Goal: Transaction & Acquisition: Purchase product/service

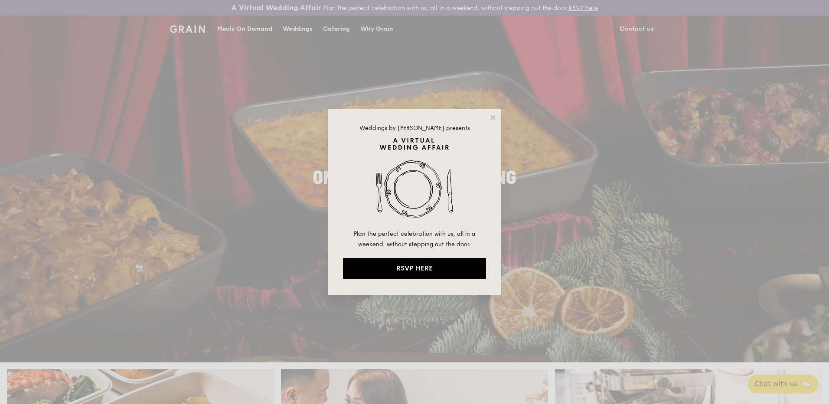
click at [497, 118] on div "Weddings by Grain presents Plan the perfect celebration with us, all in a weeke…" at bounding box center [414, 202] width 173 height 186
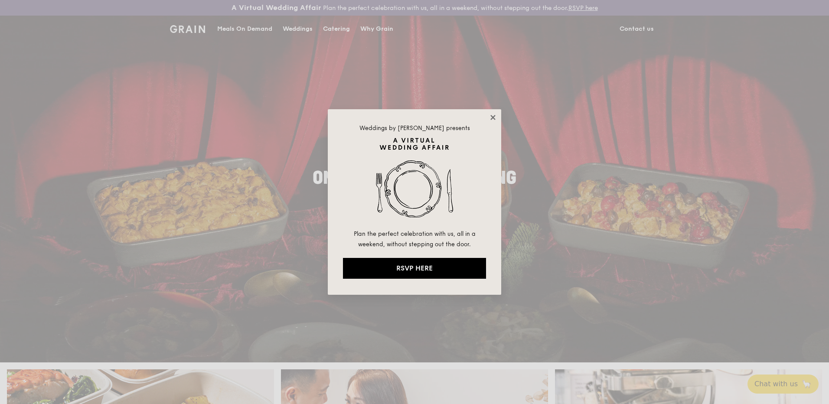
click at [494, 115] on icon at bounding box center [493, 118] width 8 height 8
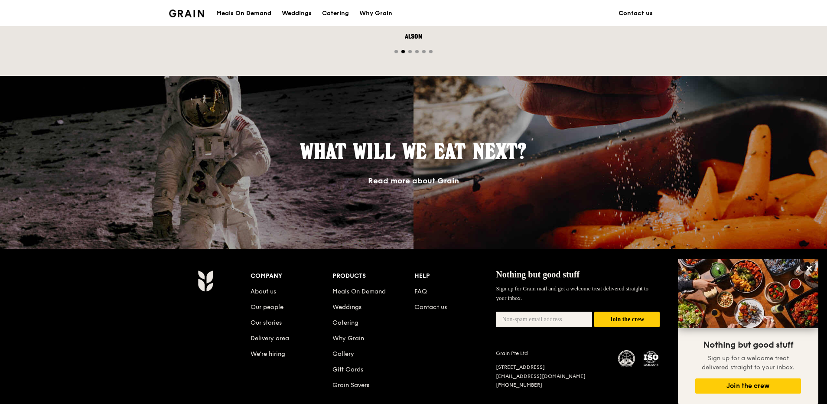
scroll to position [731, 0]
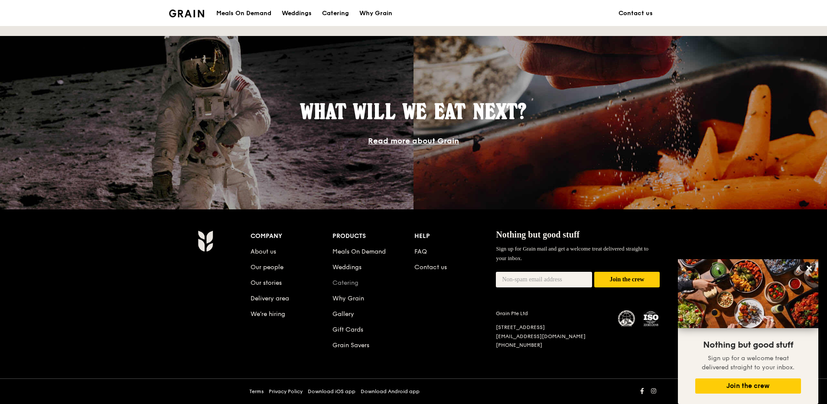
click at [356, 285] on link "Catering" at bounding box center [346, 282] width 26 height 7
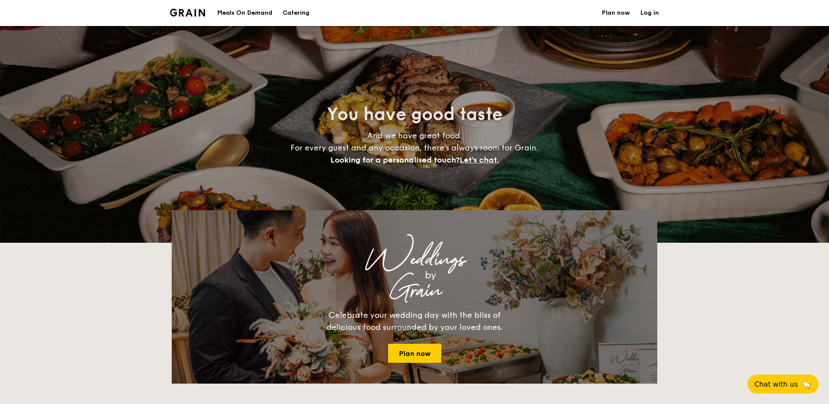
select select
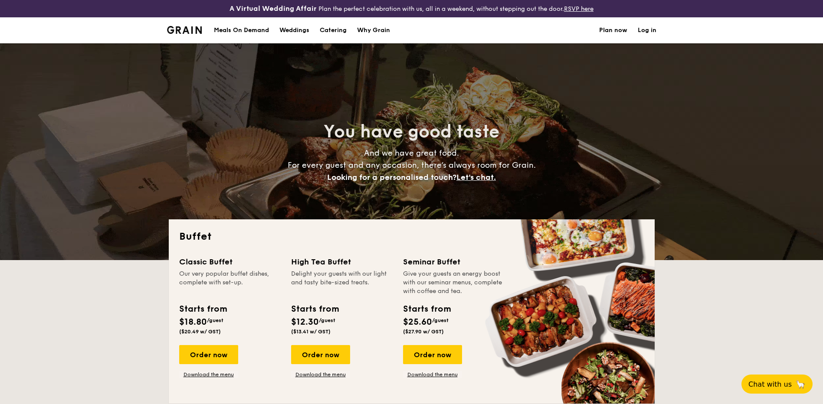
click at [242, 31] on div "Meals On Demand" at bounding box center [241, 30] width 55 height 26
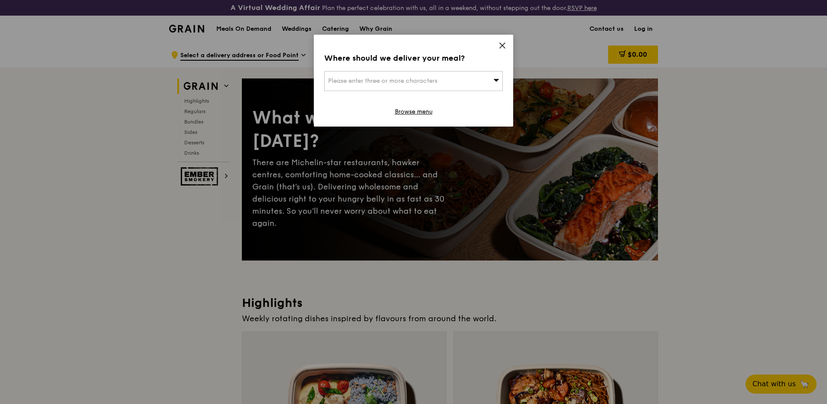
click at [497, 81] on icon at bounding box center [497, 80] width 6 height 7
click at [505, 46] on icon at bounding box center [503, 46] width 8 height 8
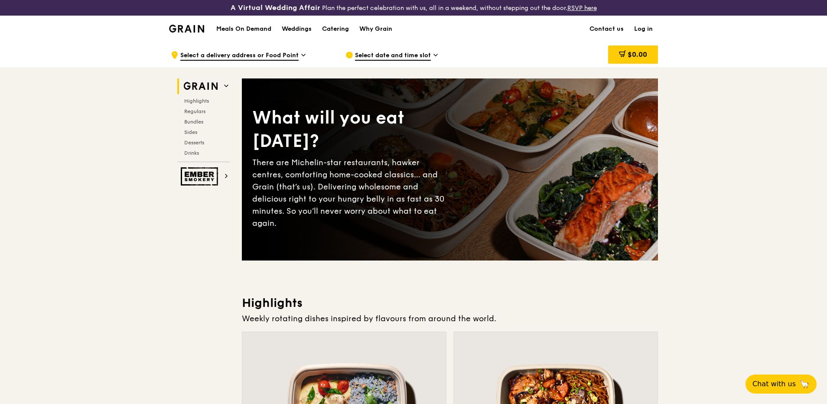
click at [222, 57] on span "Select a delivery address or Food Point" at bounding box center [239, 56] width 118 height 10
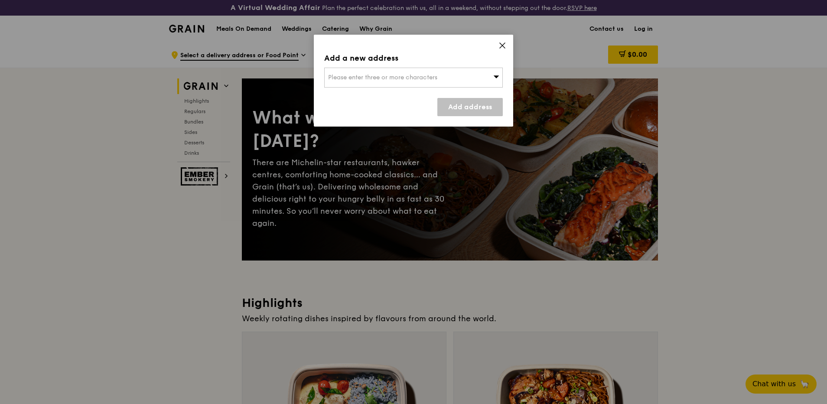
click at [505, 43] on icon at bounding box center [502, 45] width 5 height 5
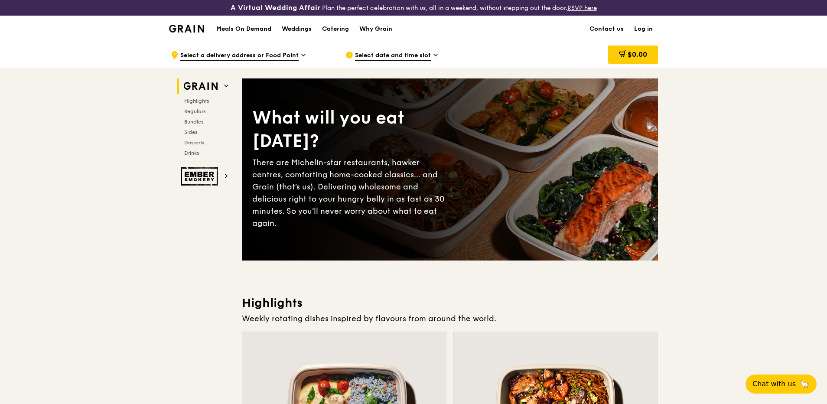
click at [431, 58] on div "Select date and time slot" at bounding box center [426, 55] width 161 height 26
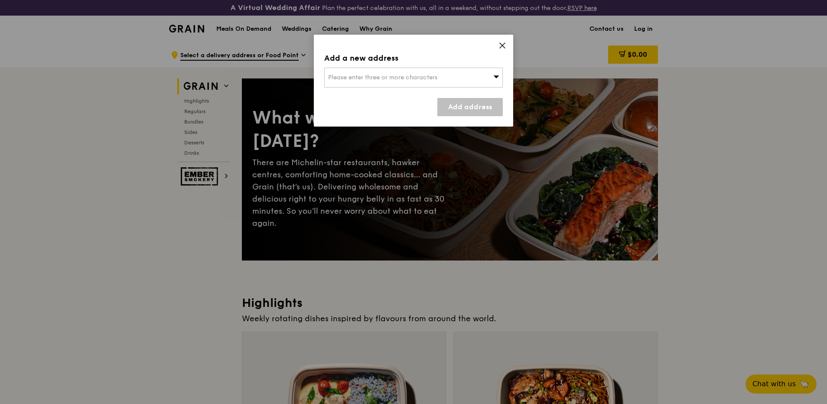
click at [505, 45] on icon at bounding box center [503, 46] width 8 height 8
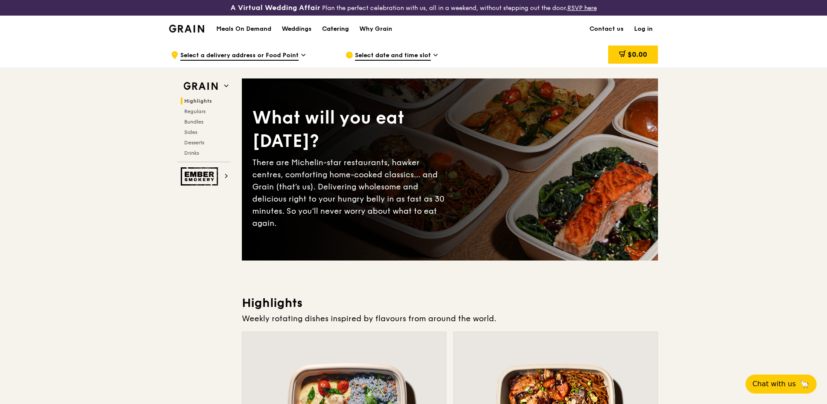
click at [335, 26] on div "Catering" at bounding box center [335, 29] width 27 height 26
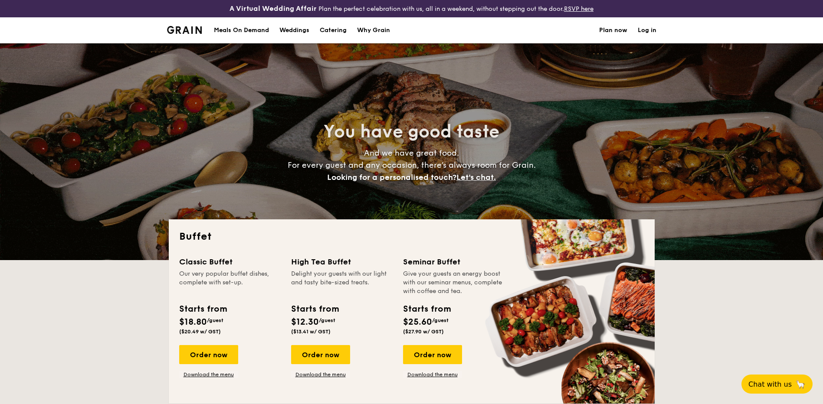
select select
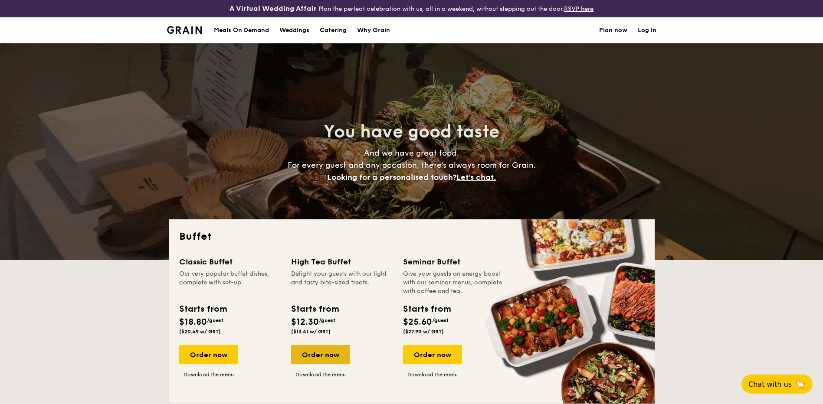
click at [314, 356] on div "Order now" at bounding box center [320, 354] width 59 height 19
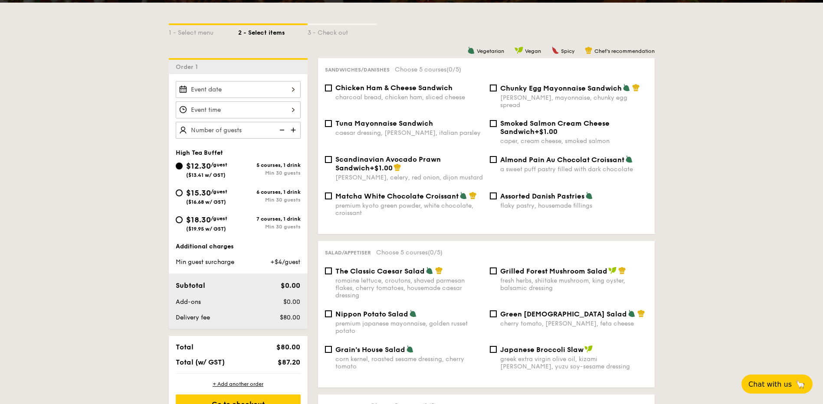
scroll to position [130, 0]
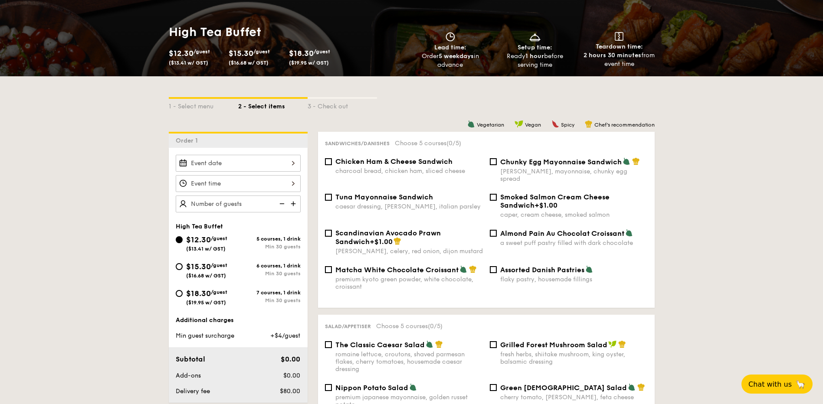
select select
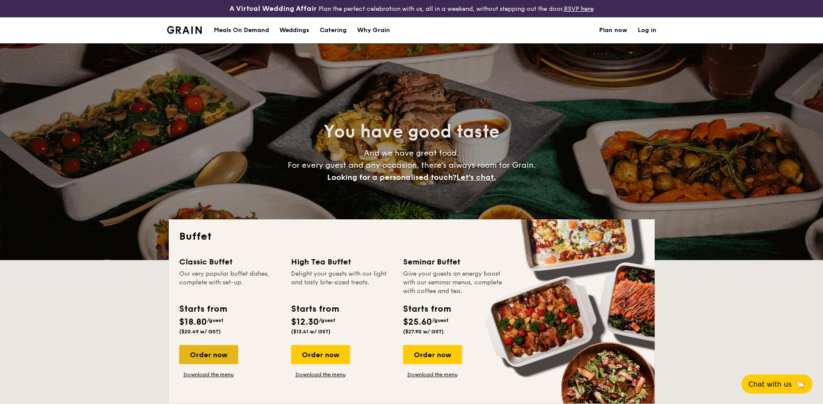
click at [194, 356] on div "Order now" at bounding box center [208, 354] width 59 height 19
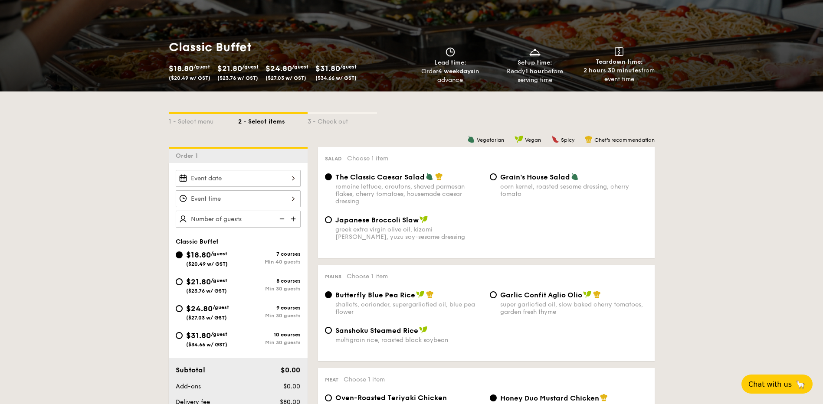
scroll to position [130, 0]
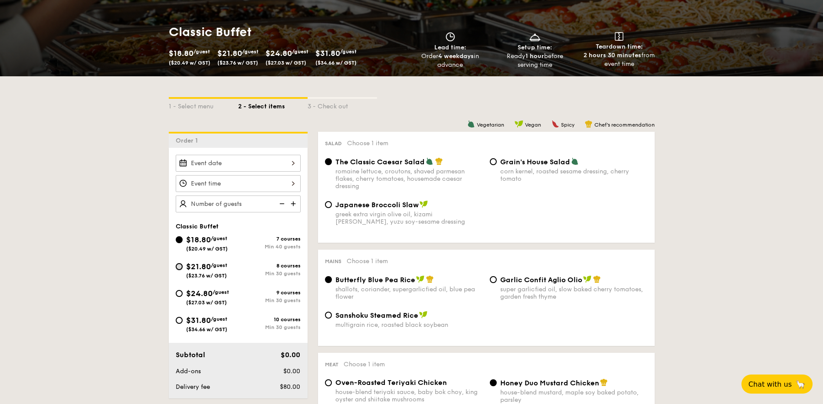
click at [178, 265] on input "$21.80 /guest ($23.76 w/ GST) 8 courses Min 30 guests" at bounding box center [179, 266] width 7 height 7
radio input "true"
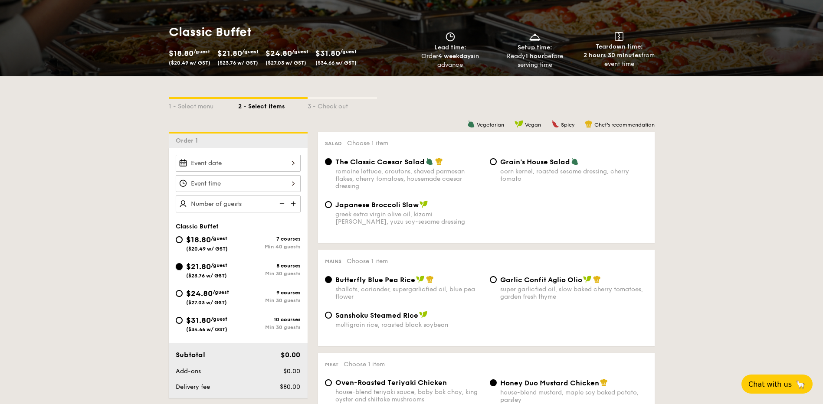
radio input "true"
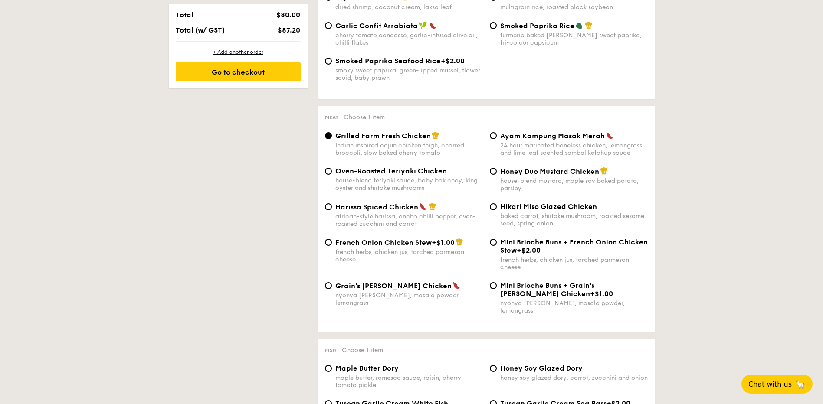
scroll to position [650, 0]
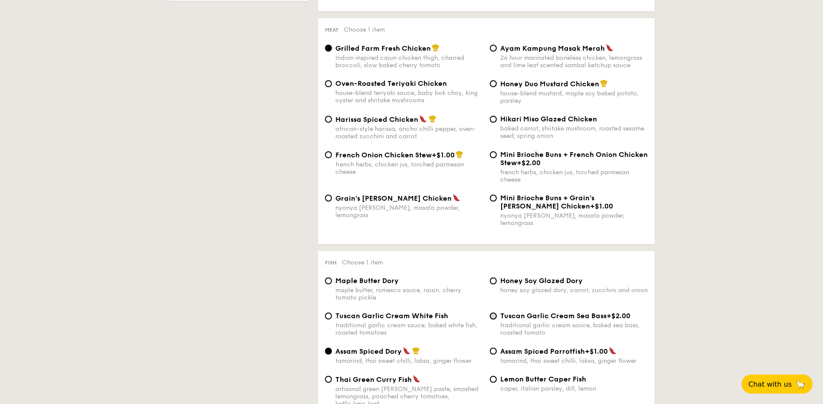
click at [491, 313] on input "Tuscan Garlic Cream Sea Bass +$2.00 traditional garlic cream sauce, baked sea b…" at bounding box center [493, 316] width 7 height 7
radio input "true"
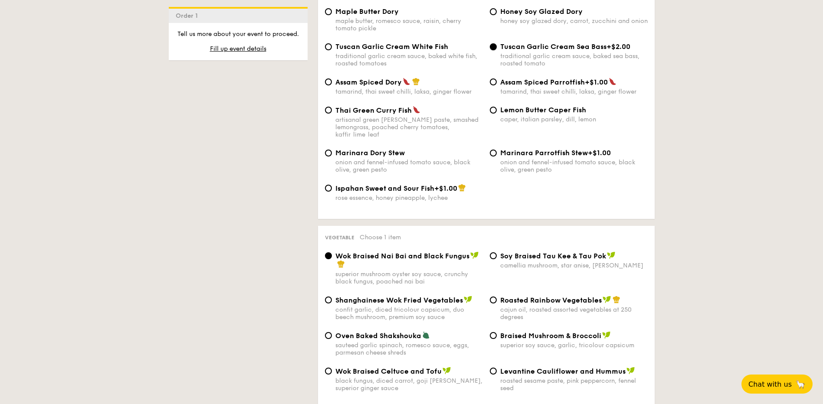
scroll to position [935, 0]
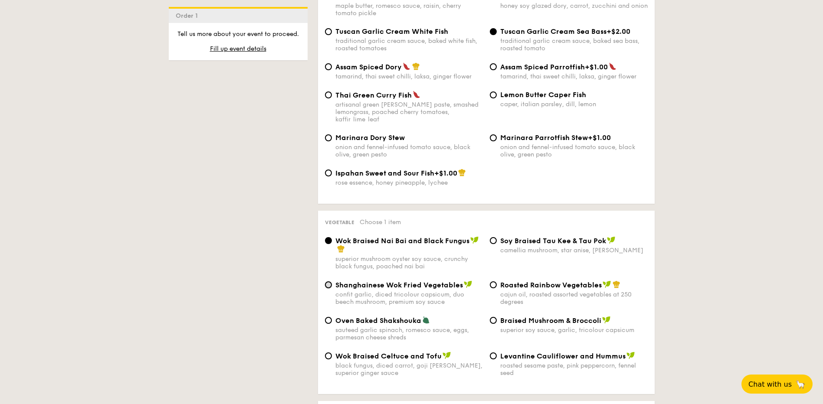
click at [330, 281] on input "Shanghainese Wok Fried Vegetables confit garlic, diced tricolour capsicum, duo …" at bounding box center [328, 284] width 7 height 7
radio input "true"
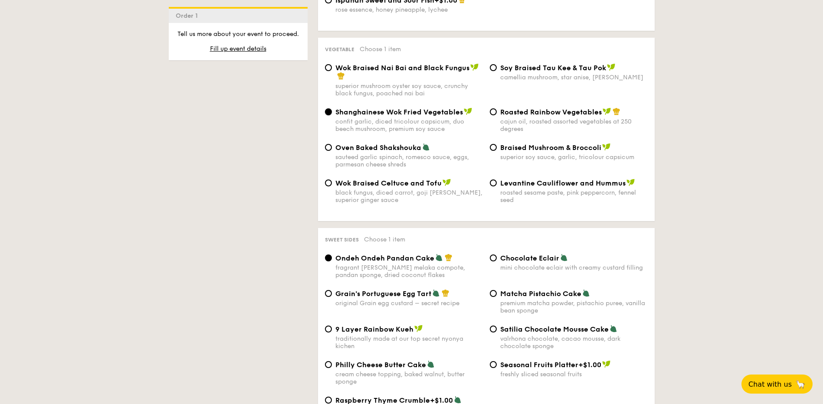
scroll to position [1108, 0]
click at [496, 290] on input "Matcha Pistachio Cake premium matcha powder, pistachio puree, vanilla bean spon…" at bounding box center [493, 293] width 7 height 7
radio input "true"
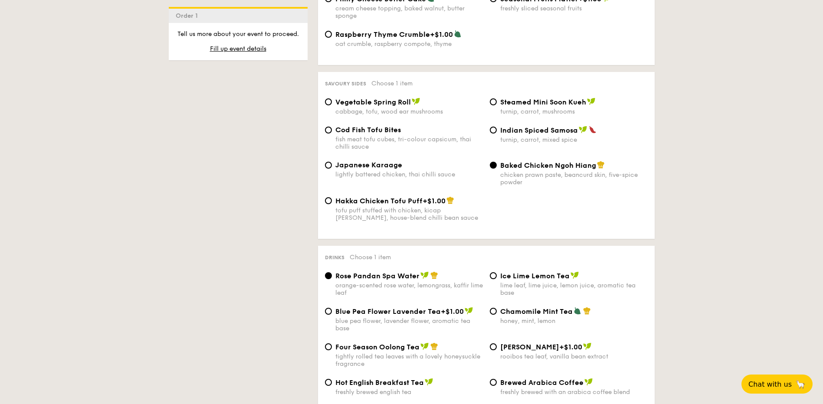
scroll to position [1499, 0]
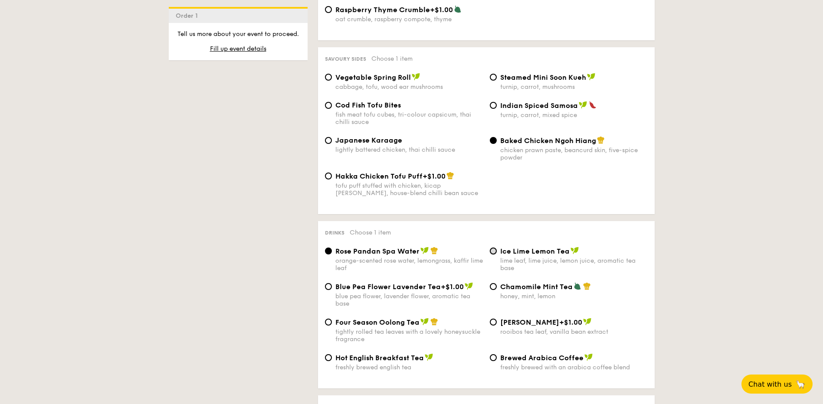
click at [494, 248] on input "Ice Lime Lemon Tea lime leaf, lime juice, lemon juice, aromatic tea base" at bounding box center [493, 251] width 7 height 7
radio input "true"
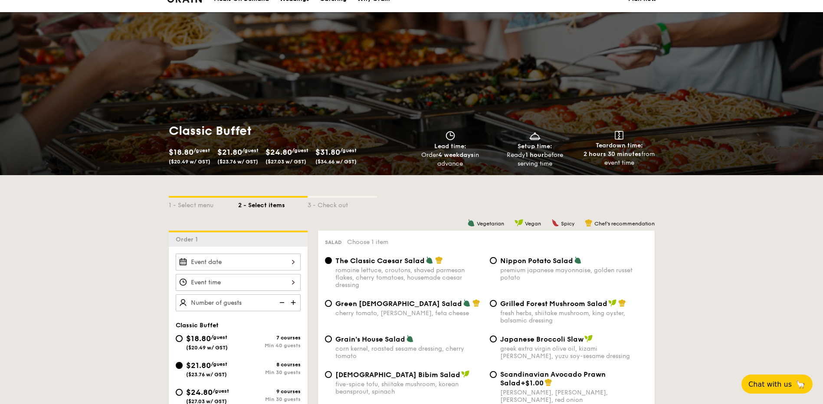
scroll to position [291, 0]
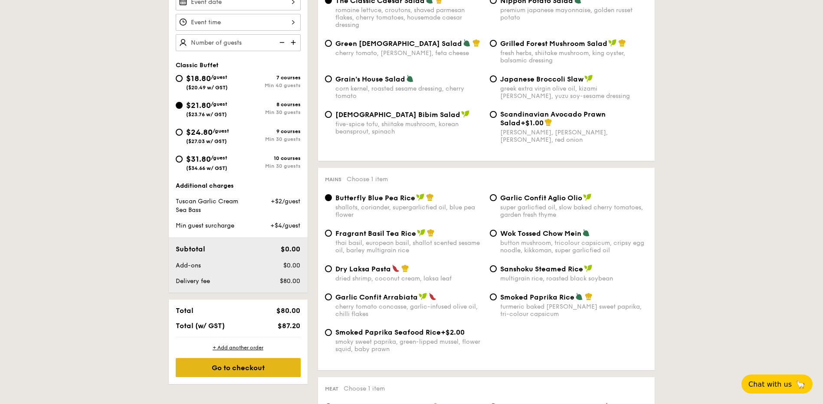
click at [269, 365] on div "Go to checkout" at bounding box center [238, 367] width 125 height 19
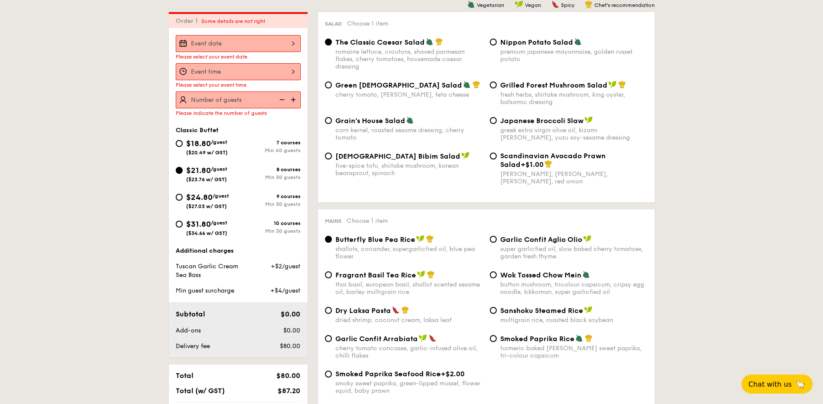
scroll to position [249, 0]
click at [288, 43] on div at bounding box center [238, 44] width 125 height 17
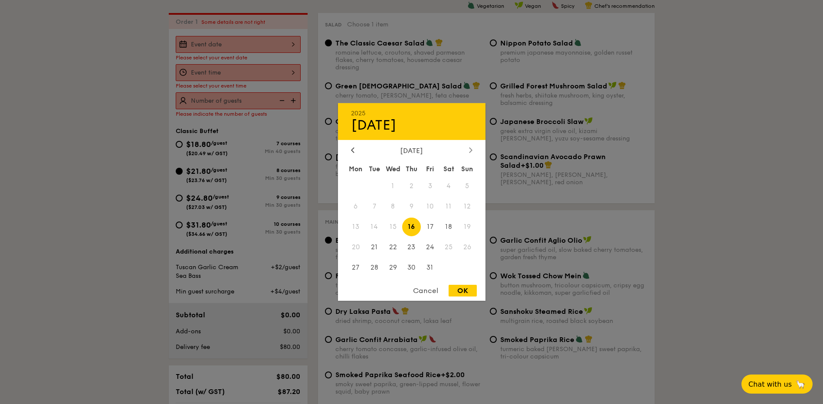
click at [470, 149] on icon at bounding box center [470, 150] width 3 height 6
click at [352, 149] on icon at bounding box center [352, 149] width 3 height 5
click at [412, 245] on span "23" at bounding box center [411, 247] width 19 height 19
click at [466, 290] on div "OK" at bounding box center [462, 291] width 28 height 12
type input "Oct 23, 2025"
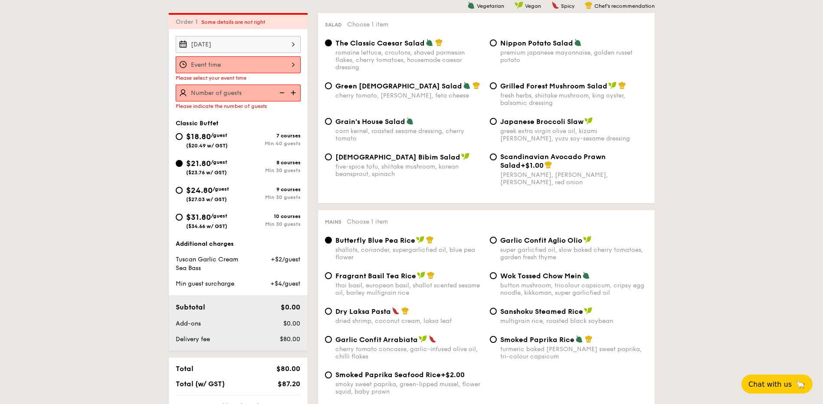
click at [283, 65] on div at bounding box center [238, 64] width 125 height 17
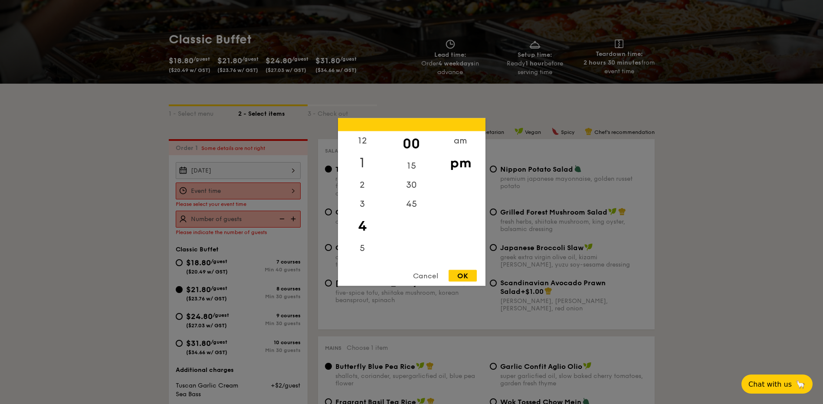
scroll to position [119, 0]
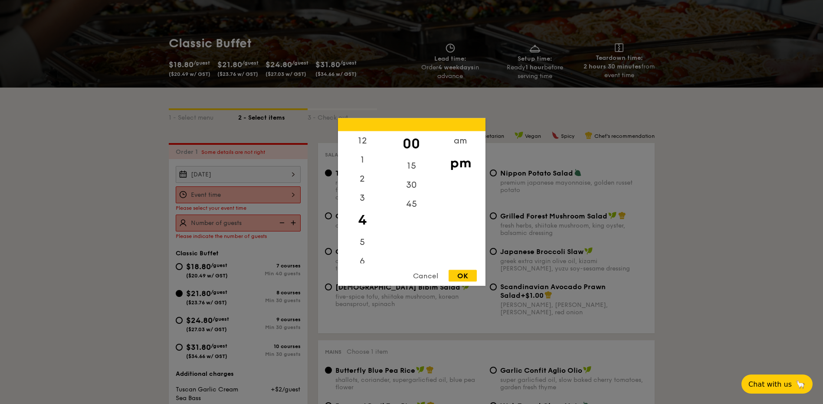
click at [464, 164] on div "pm" at bounding box center [460, 162] width 49 height 25
click at [363, 140] on div "12" at bounding box center [362, 143] width 49 height 25
click at [466, 275] on div "OK" at bounding box center [462, 276] width 28 height 12
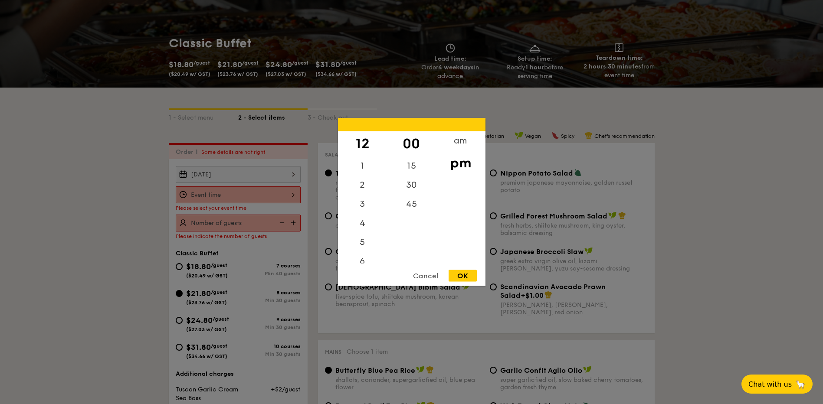
type input "12:00PM"
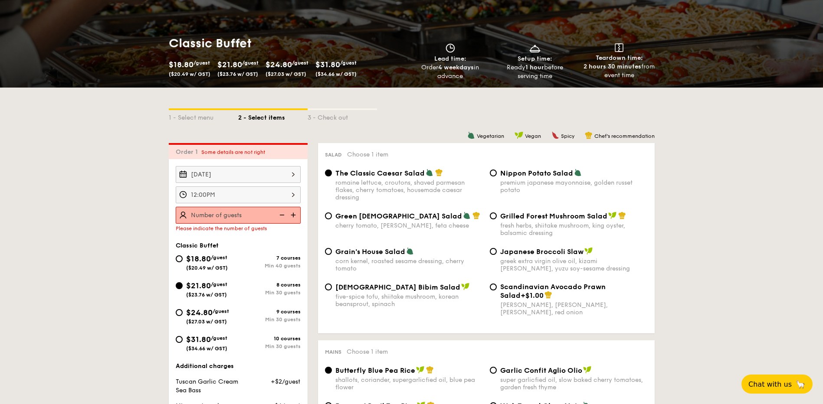
click at [291, 216] on img at bounding box center [294, 215] width 13 height 16
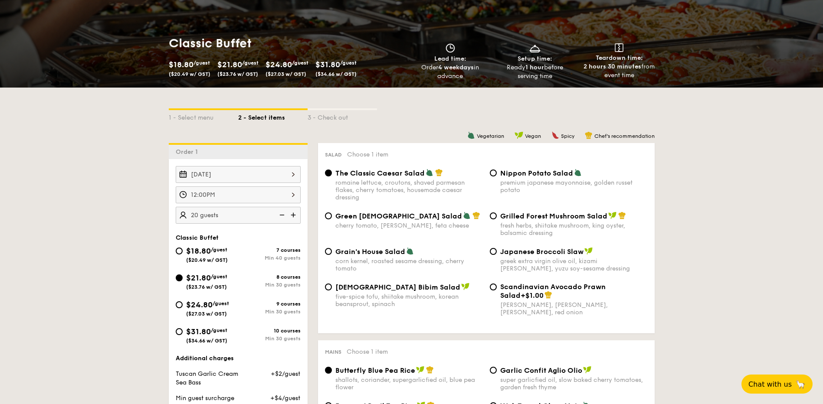
click at [294, 216] on img at bounding box center [294, 215] width 13 height 16
click at [282, 215] on img at bounding box center [281, 215] width 13 height 16
type input "25 guests"
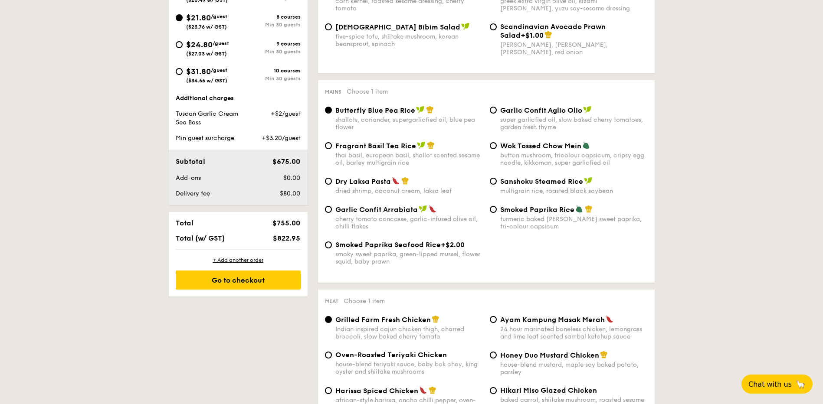
scroll to position [336, 0]
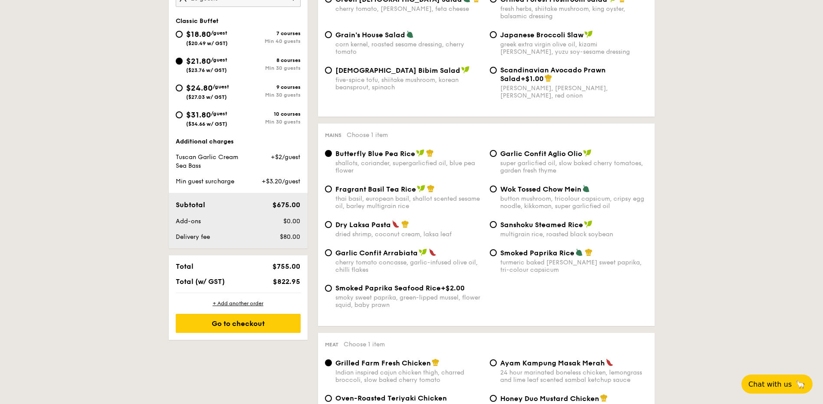
click at [183, 32] on div "$18.80 /guest ($20.49 w/ GST)" at bounding box center [207, 37] width 62 height 18
click at [183, 32] on input "$18.80 /guest ($20.49 w/ GST) 7 courses Min 40 guests" at bounding box center [179, 34] width 7 height 7
radio input "true"
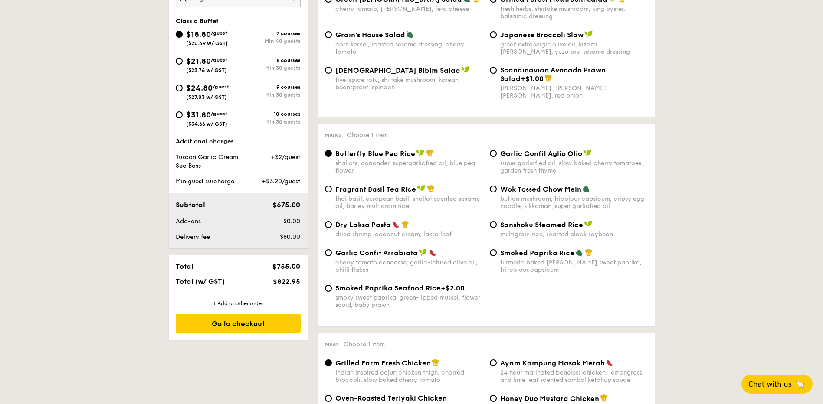
radio input "true"
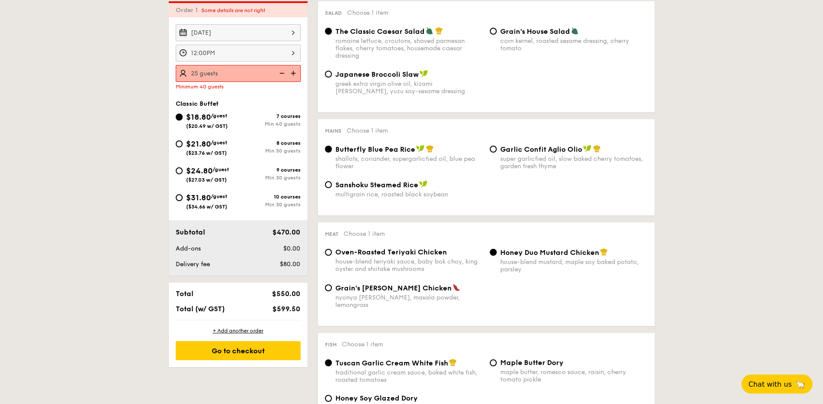
scroll to position [249, 0]
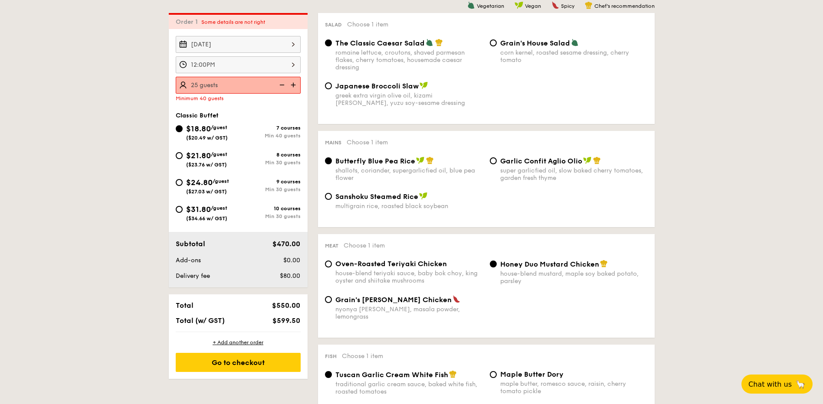
click at [293, 84] on img at bounding box center [294, 85] width 13 height 16
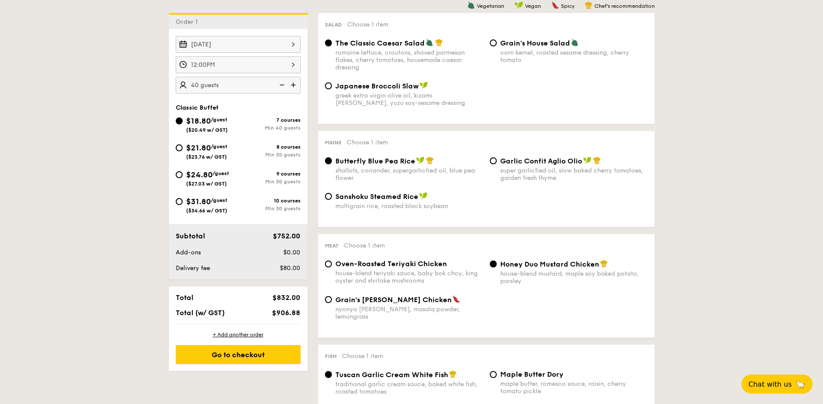
click at [282, 85] on img at bounding box center [281, 85] width 13 height 16
click at [283, 85] on img at bounding box center [281, 85] width 13 height 16
type input "40 guests"
click at [181, 148] on input "$21.80 /guest ($23.76 w/ GST) 8 courses Min 30 guests" at bounding box center [179, 147] width 7 height 7
radio input "true"
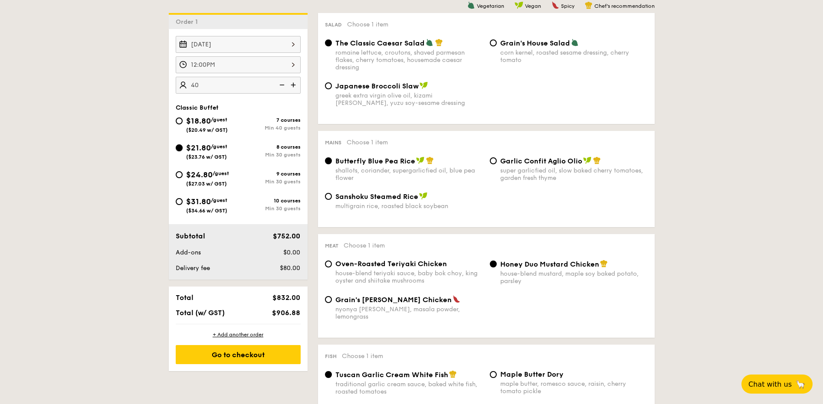
radio input "true"
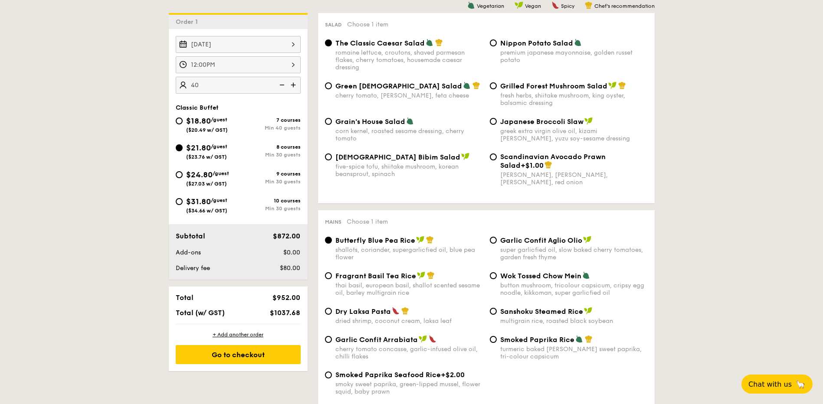
click at [280, 87] on img at bounding box center [281, 85] width 13 height 16
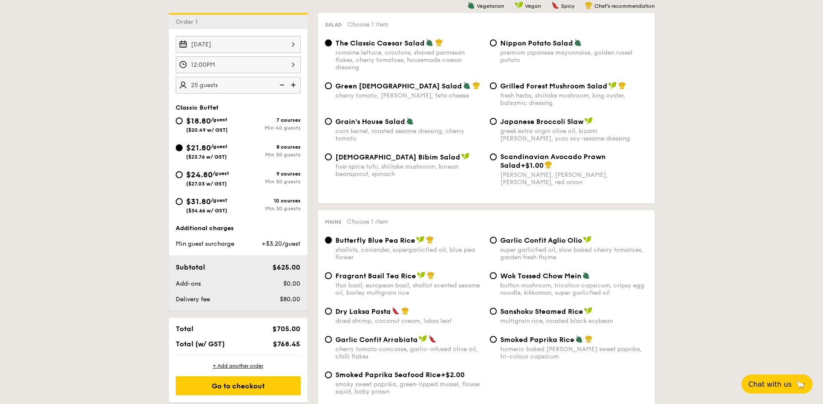
click at [280, 87] on img at bounding box center [281, 85] width 13 height 16
click at [293, 86] on img at bounding box center [294, 85] width 13 height 16
type input "25 guests"
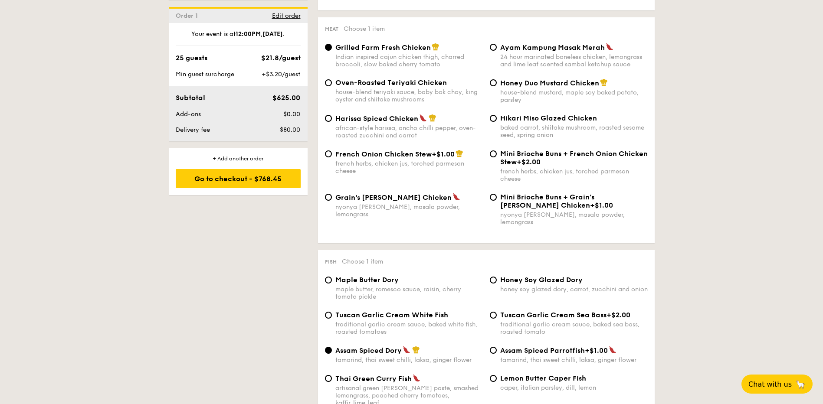
scroll to position [726, 0]
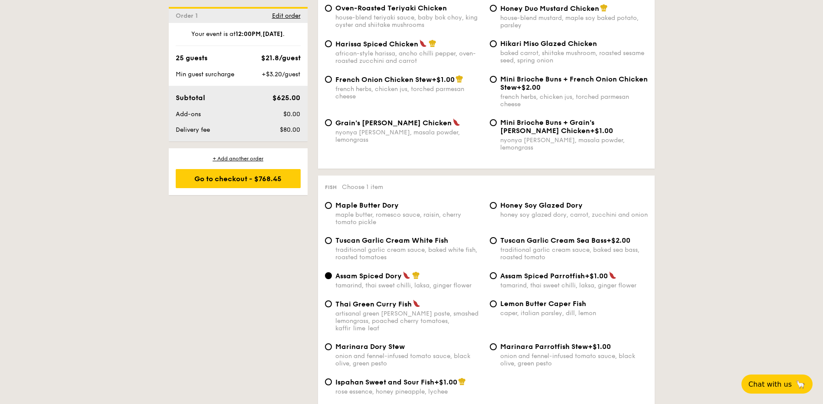
click at [495, 236] on div "Tuscan Garlic Cream Sea Bass +$2.00 traditional garlic cream sauce, baked sea b…" at bounding box center [568, 248] width 165 height 25
click at [492, 237] on input "Tuscan Garlic Cream Sea Bass +$2.00 traditional garlic cream sauce, baked sea b…" at bounding box center [493, 240] width 7 height 7
radio input "true"
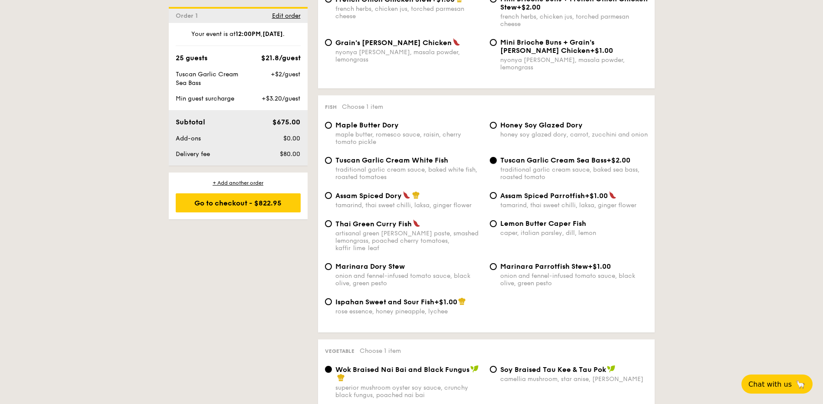
scroll to position [813, 0]
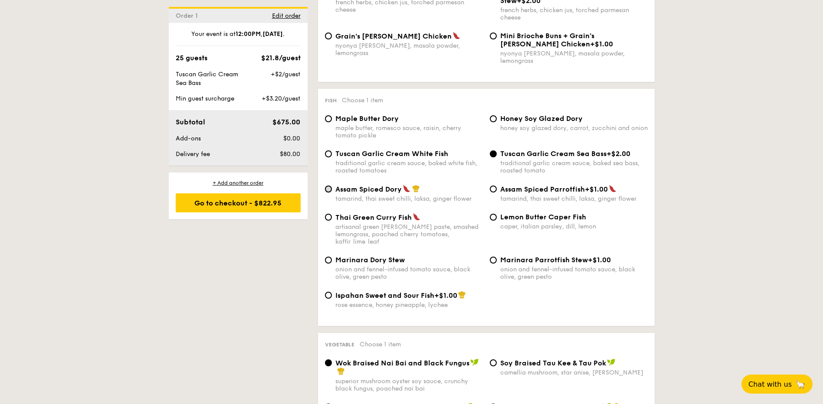
click at [327, 186] on input "Assam Spiced Dory tamarind, thai sweet chilli, laksa, ginger flower" at bounding box center [328, 189] width 7 height 7
radio input "true"
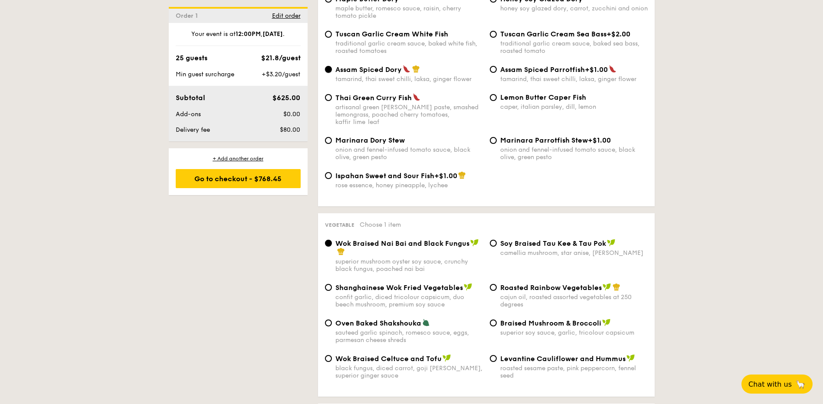
scroll to position [943, 0]
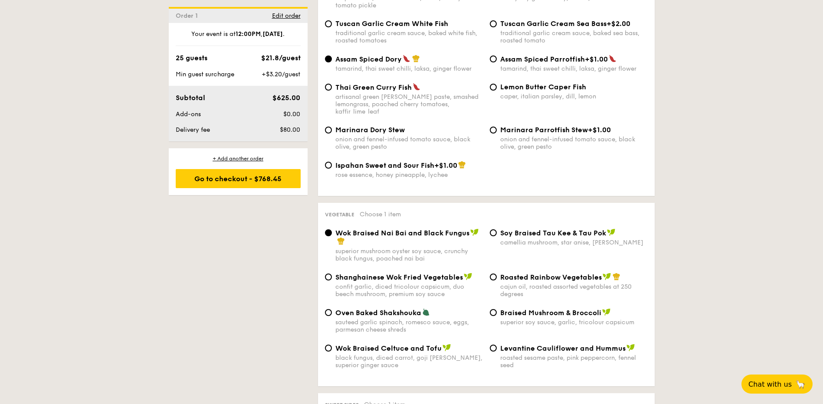
click at [333, 273] on div "Shanghainese Wok Fried Vegetables confit garlic, diced tricolour capsicum, duo …" at bounding box center [403, 285] width 165 height 25
click at [327, 274] on input "Shanghainese Wok Fried Vegetables confit garlic, diced tricolour capsicum, duo …" at bounding box center [328, 277] width 7 height 7
radio input "true"
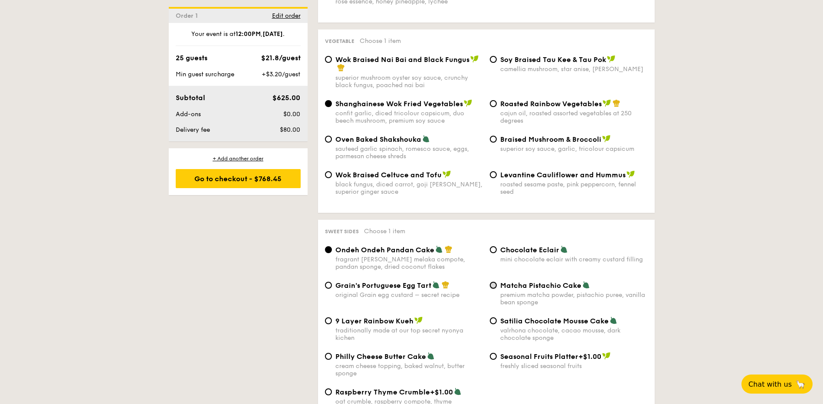
click at [494, 282] on input "Matcha Pistachio Cake premium matcha powder, pistachio puree, vanilla bean spon…" at bounding box center [493, 285] width 7 height 7
radio input "true"
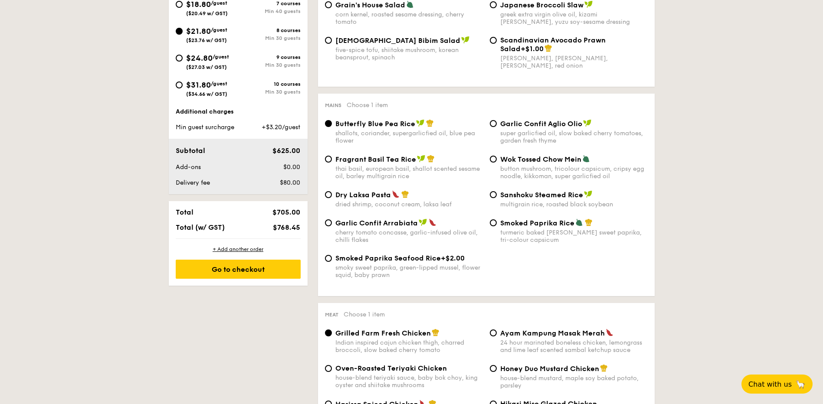
scroll to position [379, 0]
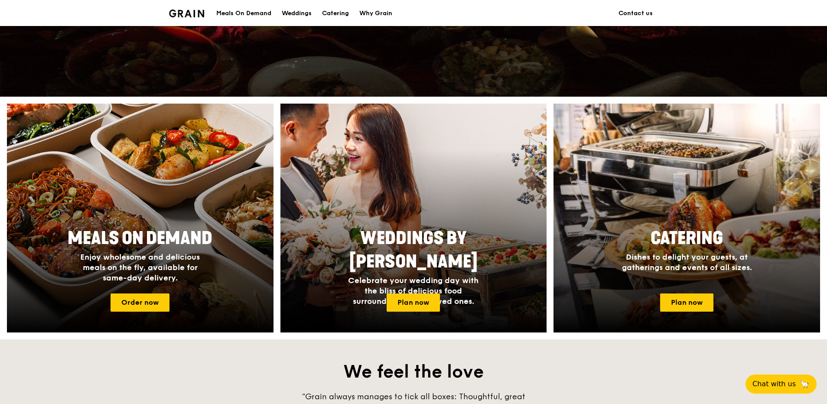
scroll to position [390, 0]
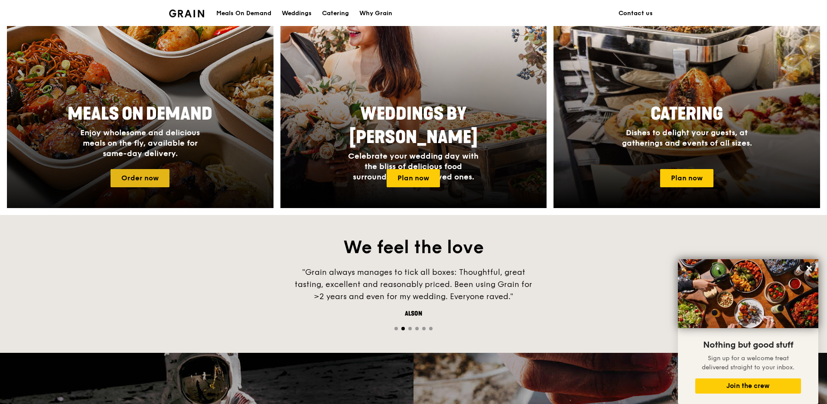
click at [163, 174] on link "Order now" at bounding box center [140, 178] width 59 height 18
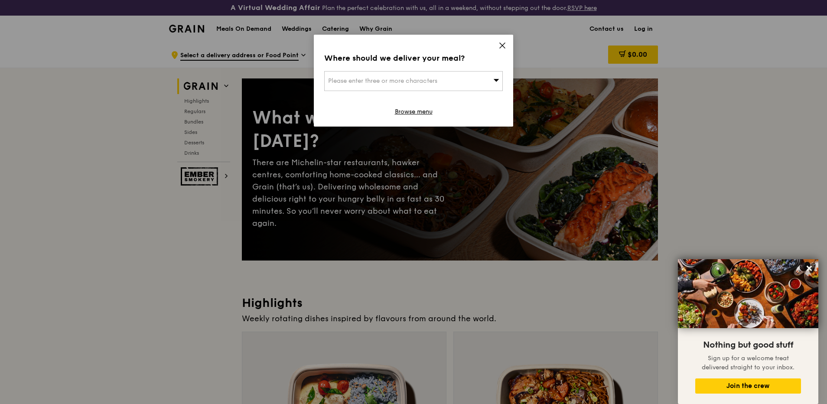
click at [495, 81] on icon at bounding box center [497, 80] width 6 height 7
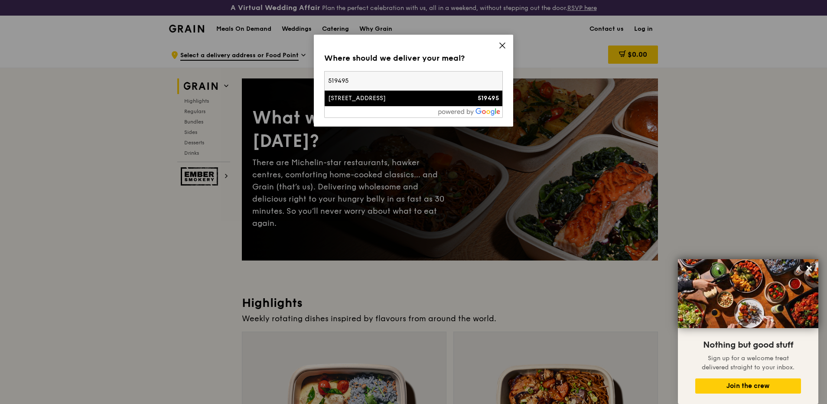
type input "519495"
click at [380, 100] on div "39 Pasir Ris Drive 3" at bounding box center [392, 98] width 128 height 9
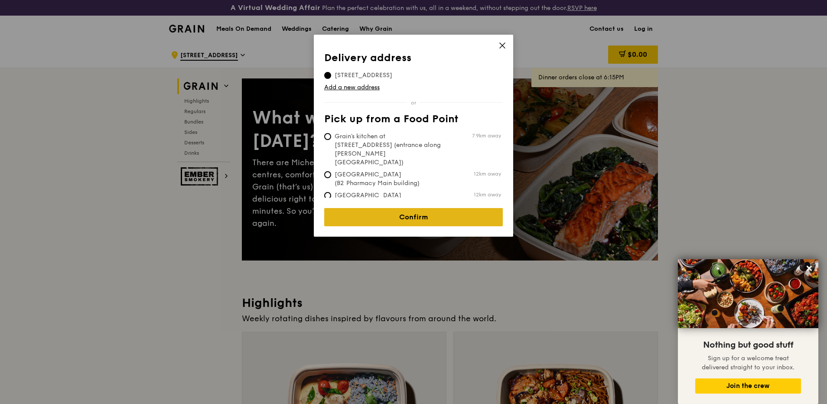
click at [436, 208] on link "Confirm" at bounding box center [413, 217] width 179 height 18
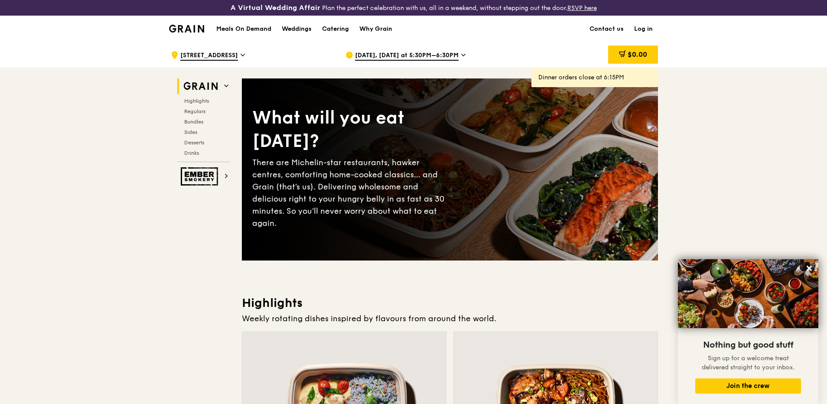
click at [415, 53] on span "Oct 10, Today at 5:30PM–6:30PM" at bounding box center [407, 56] width 104 height 10
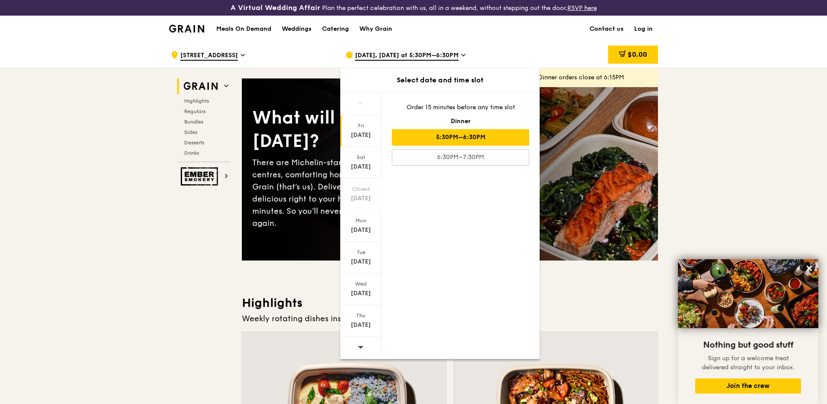
click at [363, 347] on icon at bounding box center [361, 347] width 6 height 7
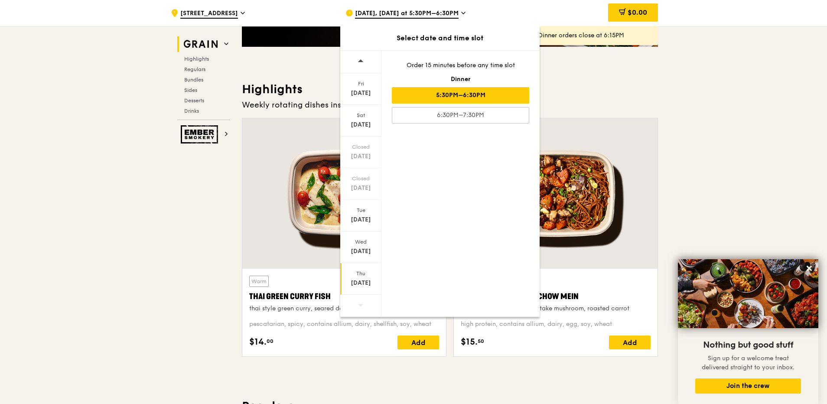
scroll to position [217, 0]
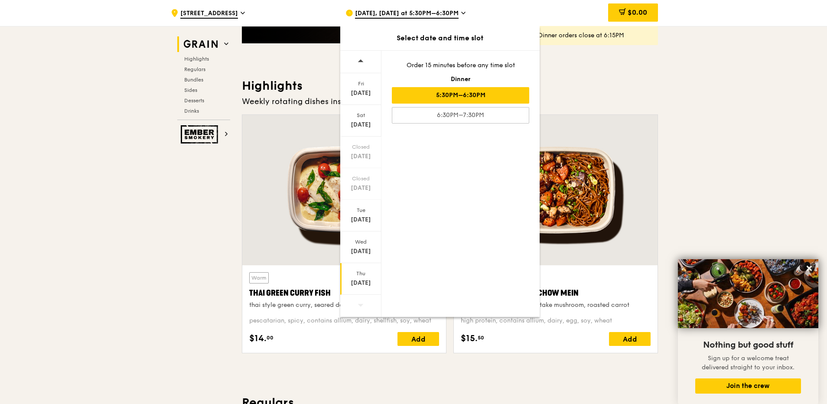
click at [360, 277] on div "Thu" at bounding box center [361, 273] width 39 height 7
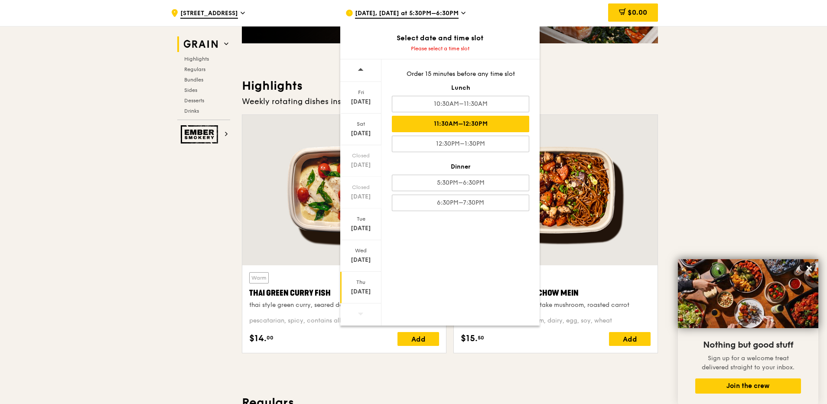
click at [481, 126] on div "11:30AM–12:30PM" at bounding box center [460, 124] width 137 height 16
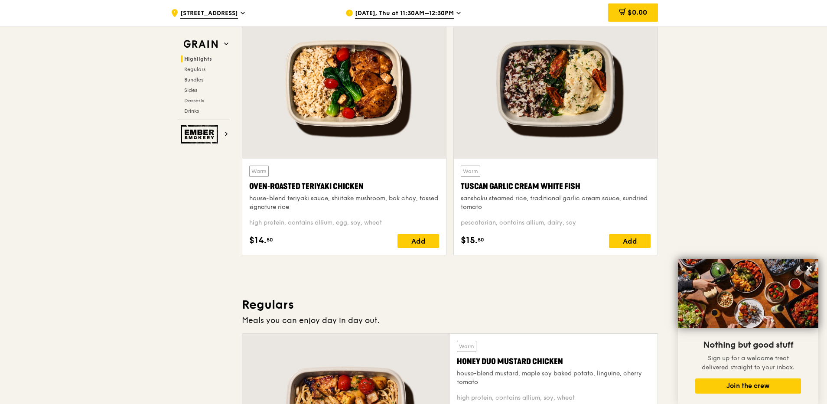
scroll to position [308, 0]
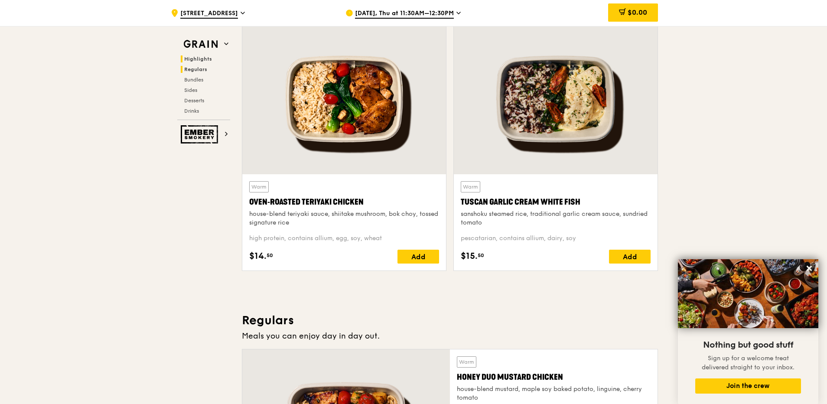
click at [196, 70] on span "Regulars" at bounding box center [195, 69] width 23 height 6
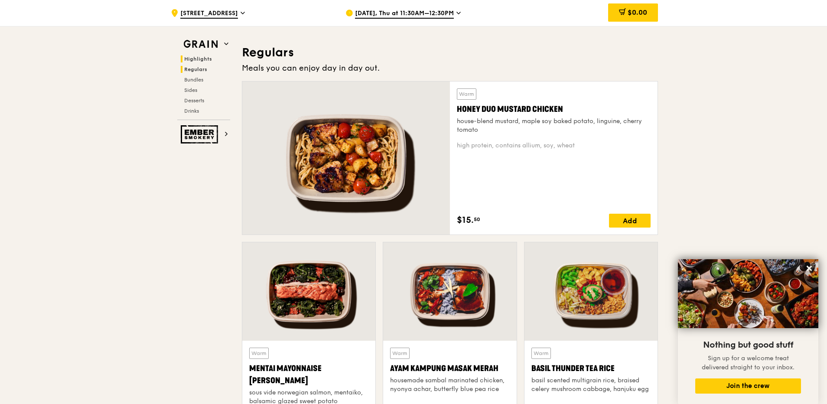
scroll to position [586, 0]
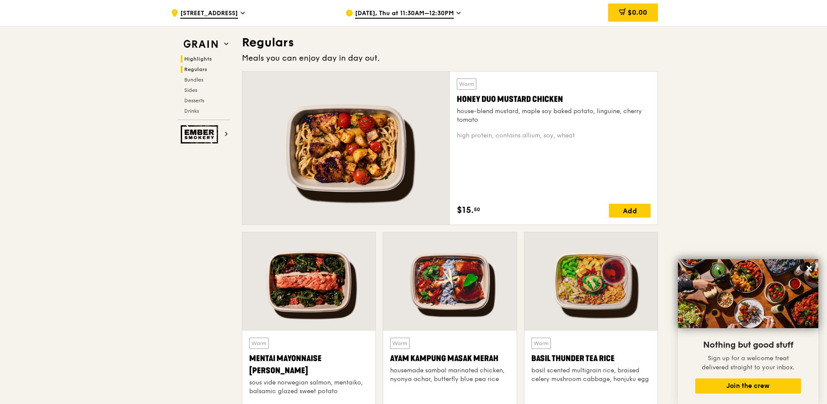
click at [197, 57] on span "Highlights" at bounding box center [198, 59] width 28 height 6
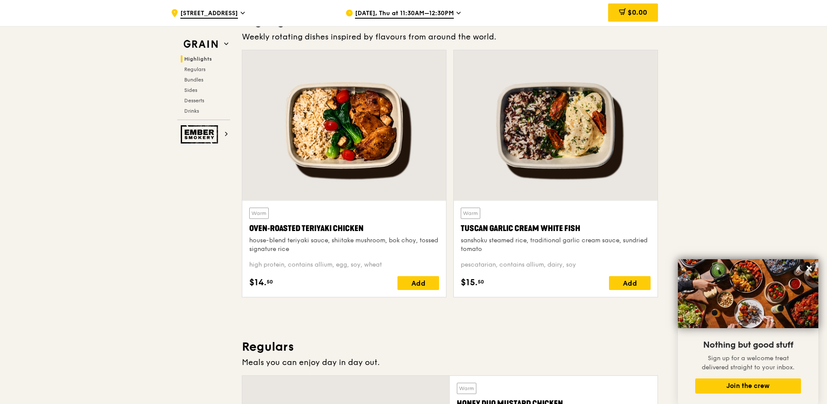
scroll to position [260, 0]
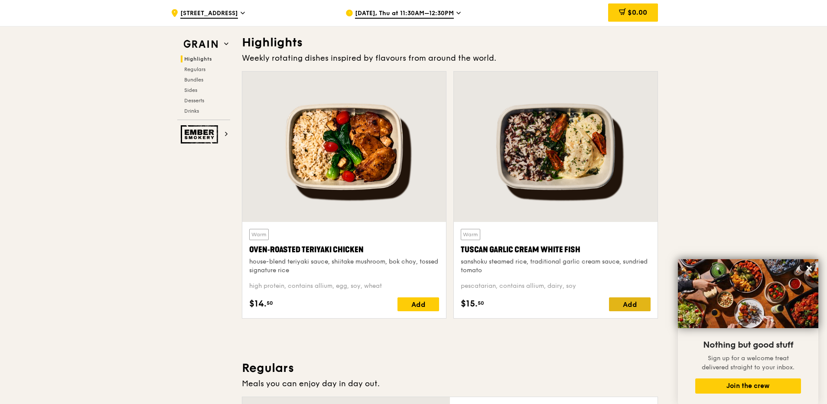
click at [632, 304] on div "Add" at bounding box center [630, 304] width 42 height 14
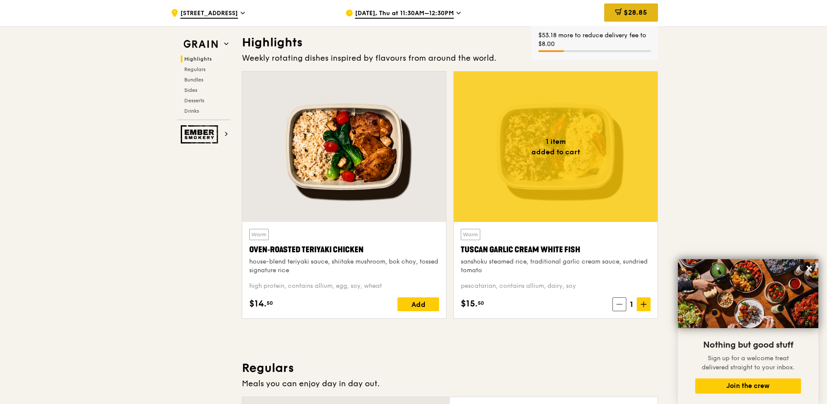
click at [631, 12] on span "$28.85" at bounding box center [635, 12] width 23 height 8
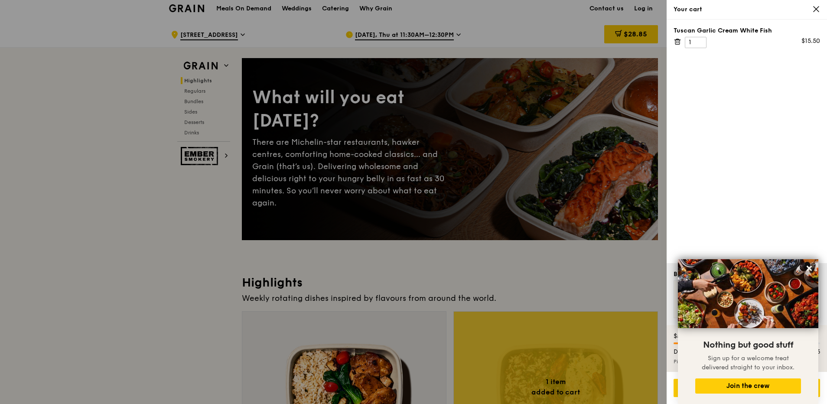
scroll to position [0, 0]
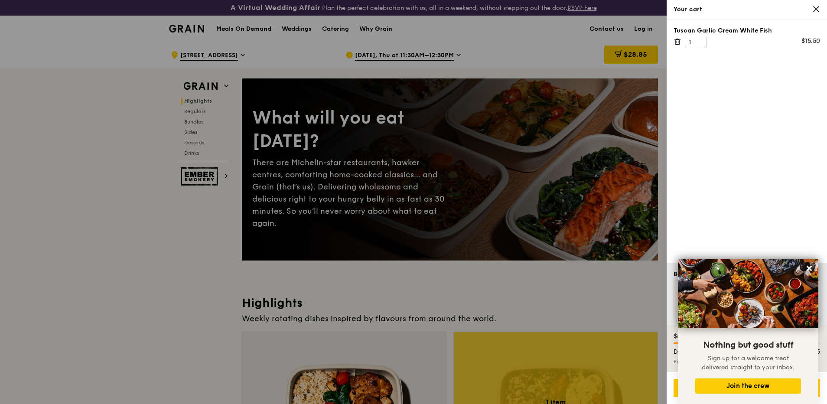
click at [818, 118] on div "Tuscan Garlic Cream White Fish 1 $15.50" at bounding box center [747, 142] width 160 height 244
click at [581, 60] on div at bounding box center [413, 202] width 827 height 404
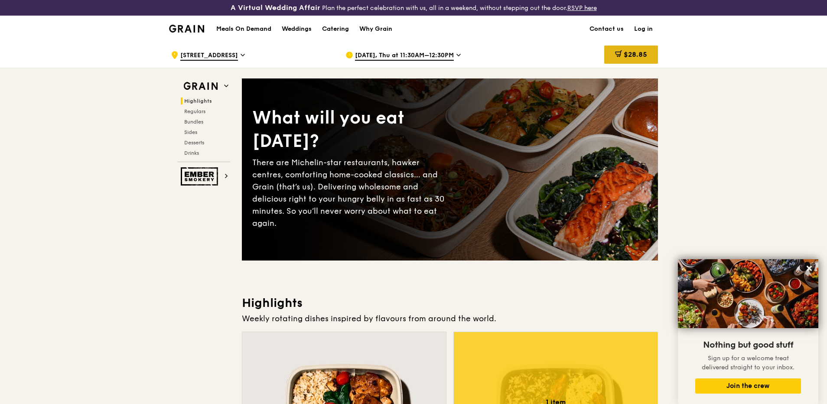
click at [633, 57] on span "$28.85" at bounding box center [635, 54] width 23 height 8
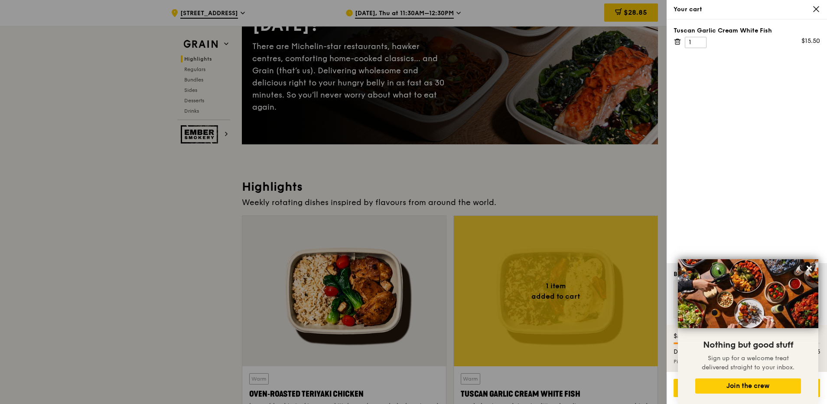
scroll to position [130, 0]
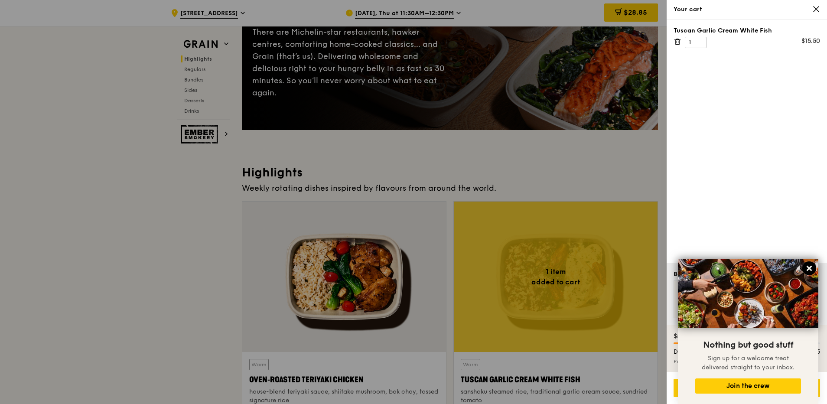
click at [810, 267] on icon at bounding box center [810, 269] width 8 height 8
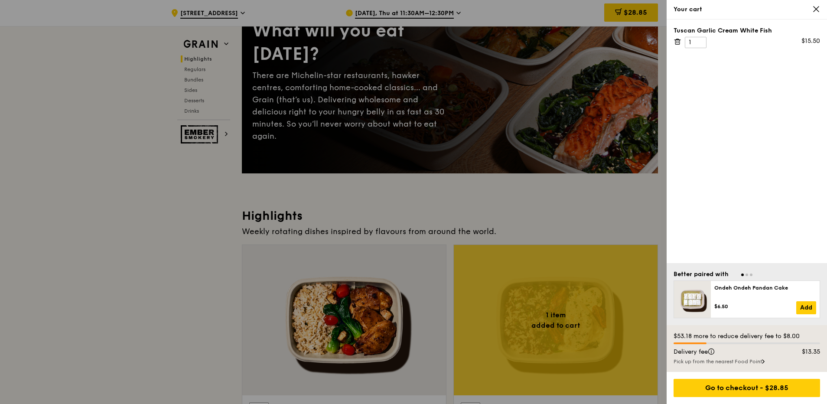
scroll to position [0, 0]
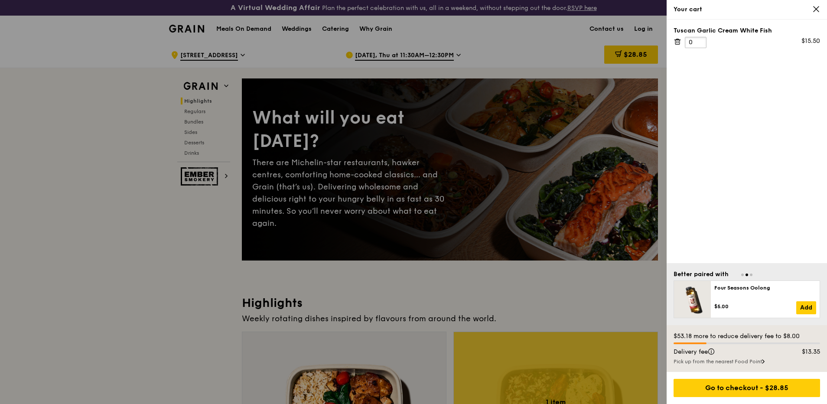
click at [699, 43] on input "0" at bounding box center [696, 42] width 22 height 11
click at [699, 43] on input "-1" at bounding box center [696, 42] width 22 height 11
type input "-2"
click at [699, 43] on input "-2" at bounding box center [696, 42] width 22 height 11
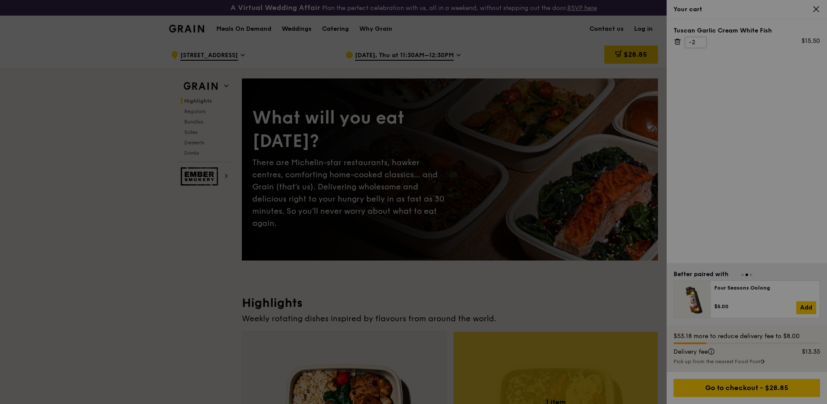
click at [700, 38] on div at bounding box center [413, 202] width 827 height 404
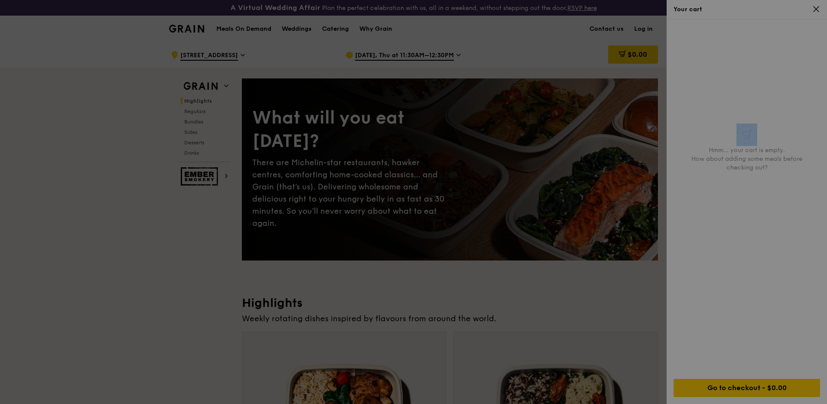
click at [700, 39] on div "Hmm... your cart is empty. How about adding some meals before checking out?" at bounding box center [747, 196] width 160 height 353
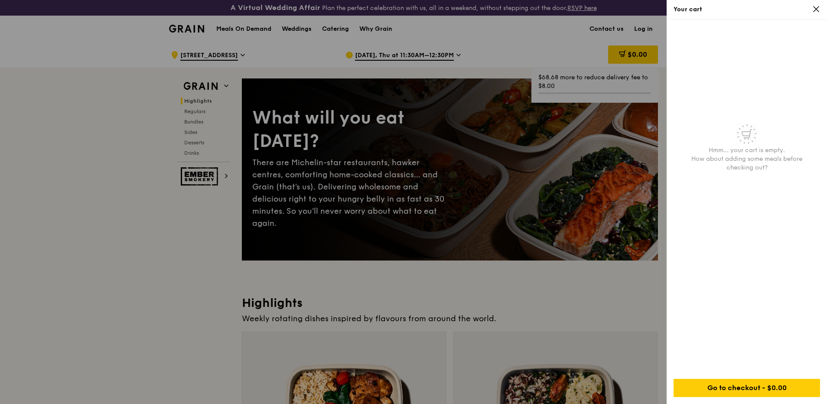
click at [814, 9] on icon at bounding box center [817, 9] width 8 height 8
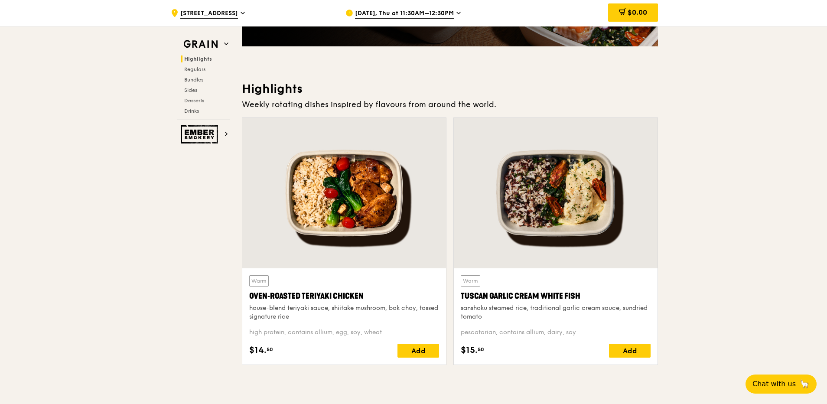
scroll to position [217, 0]
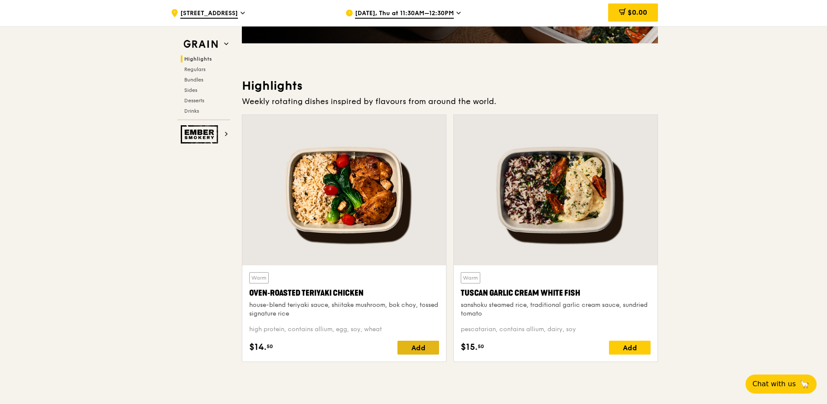
click at [415, 353] on div "Add" at bounding box center [419, 348] width 42 height 14
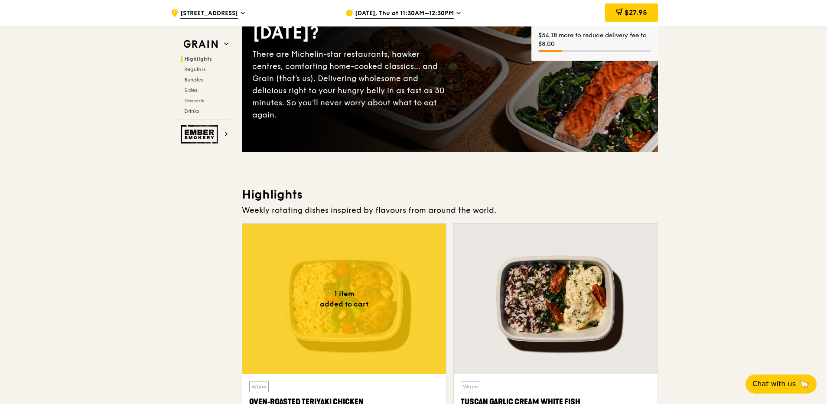
scroll to position [0, 0]
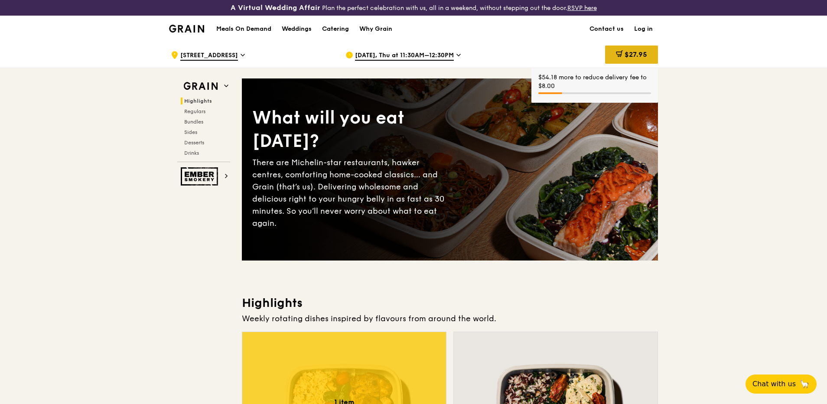
click at [629, 54] on span "$27.95" at bounding box center [636, 54] width 23 height 8
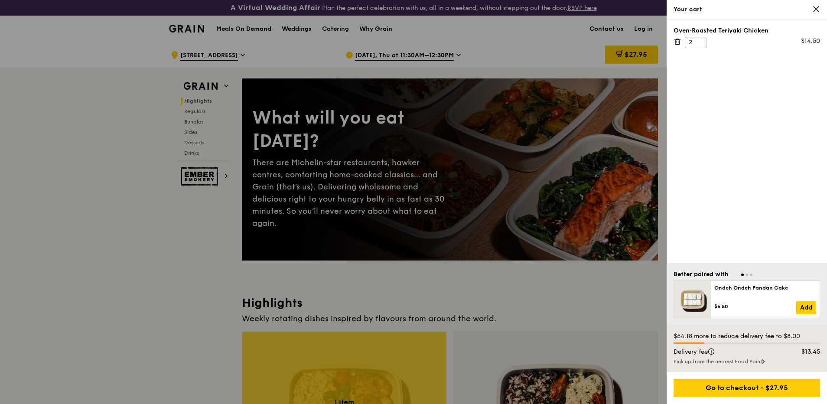
click at [702, 41] on input "2" at bounding box center [696, 42] width 22 height 11
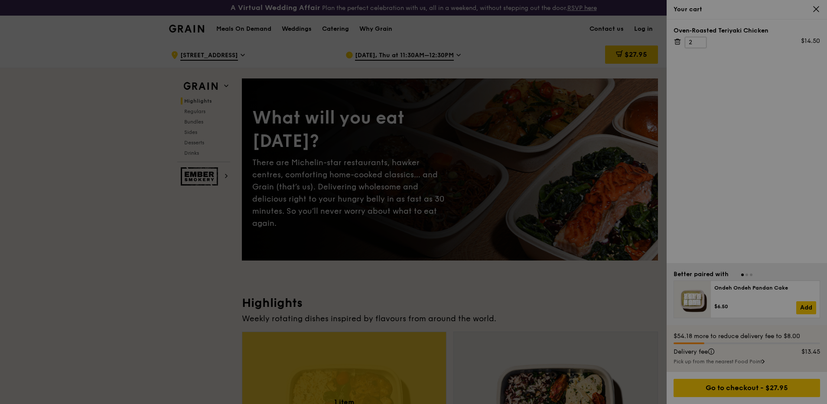
click at [699, 40] on div at bounding box center [413, 202] width 827 height 404
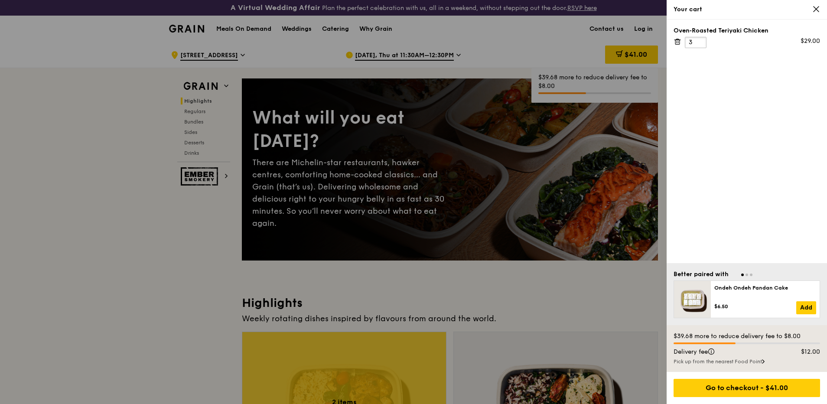
click at [699, 40] on input "3" at bounding box center [696, 42] width 22 height 11
click at [699, 40] on input "4" at bounding box center [696, 42] width 22 height 11
click at [699, 40] on input "5" at bounding box center [696, 42] width 22 height 11
click at [699, 40] on input "6" at bounding box center [696, 42] width 22 height 11
click at [699, 40] on input "7" at bounding box center [696, 42] width 22 height 11
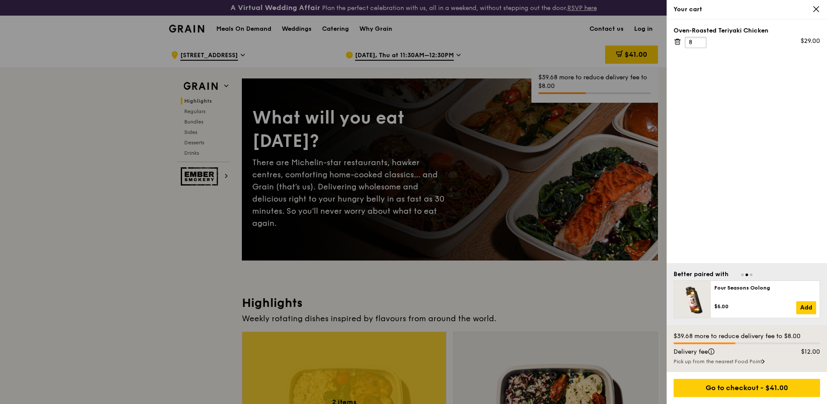
click at [699, 40] on input "8" at bounding box center [696, 42] width 22 height 11
click at [699, 40] on input "9" at bounding box center [696, 42] width 22 height 11
click at [699, 40] on input "10" at bounding box center [696, 42] width 22 height 11
click at [699, 40] on input "11" at bounding box center [696, 42] width 22 height 11
click at [699, 40] on input "12" at bounding box center [696, 42] width 22 height 11
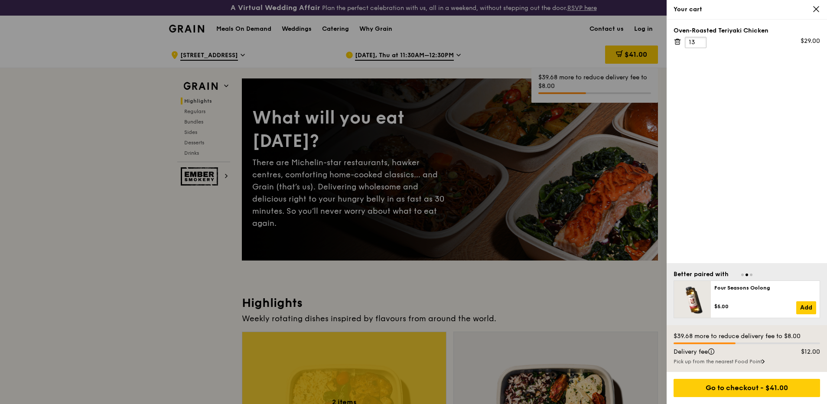
click at [699, 40] on input "13" at bounding box center [696, 42] width 22 height 11
click at [699, 40] on input "14" at bounding box center [696, 42] width 22 height 11
click at [699, 40] on input "15" at bounding box center [696, 42] width 22 height 11
click at [699, 40] on input "16" at bounding box center [696, 42] width 22 height 11
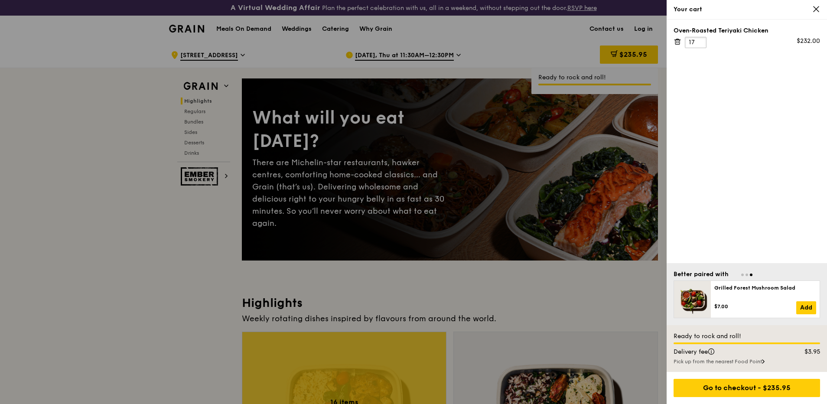
click at [699, 40] on input "17" at bounding box center [696, 42] width 22 height 11
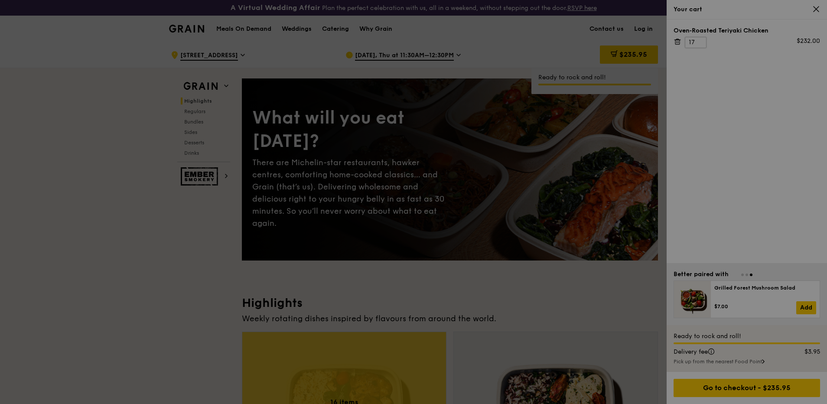
click at [699, 40] on div at bounding box center [413, 202] width 827 height 404
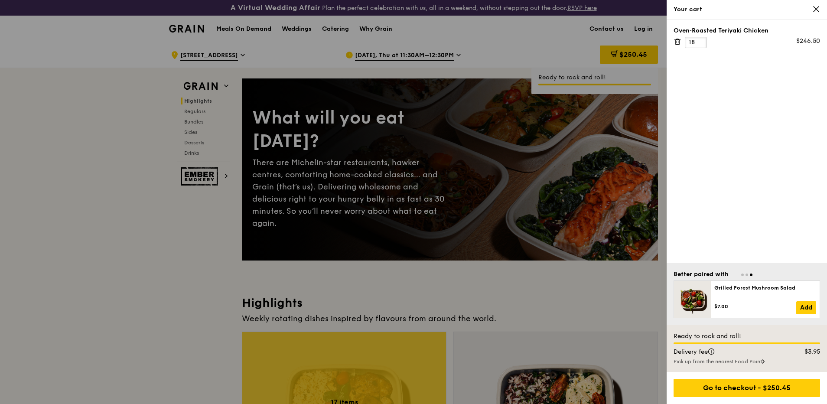
click at [699, 40] on input "18" at bounding box center [696, 42] width 22 height 11
click at [699, 40] on input "19" at bounding box center [696, 42] width 22 height 11
click at [700, 40] on input "20" at bounding box center [696, 42] width 22 height 11
click at [700, 40] on input "21" at bounding box center [696, 42] width 22 height 11
click at [700, 40] on input "22" at bounding box center [696, 42] width 22 height 11
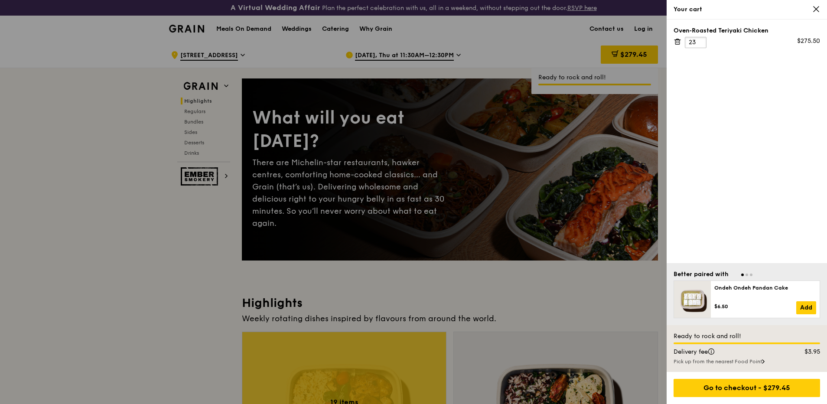
click at [700, 40] on input "23" at bounding box center [696, 42] width 22 height 11
click at [700, 40] on input "24" at bounding box center [696, 42] width 22 height 11
click at [700, 40] on input "25" at bounding box center [696, 42] width 22 height 11
click at [749, 114] on div "Oven‑Roasted Teriyaki Chicken 25 $362.50" at bounding box center [747, 142] width 160 height 244
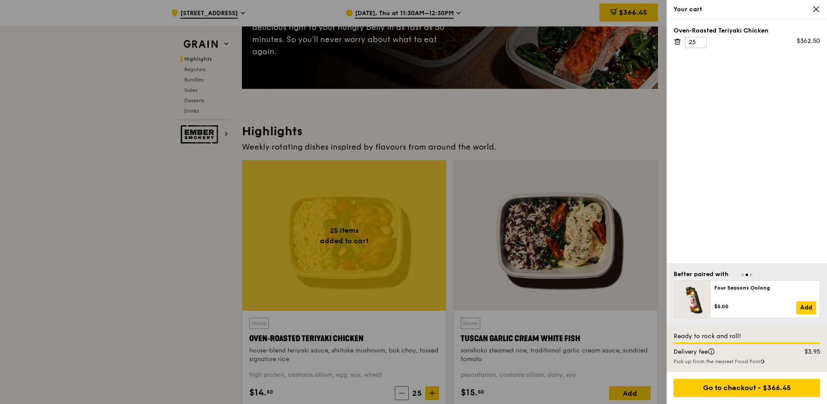
scroll to position [173, 0]
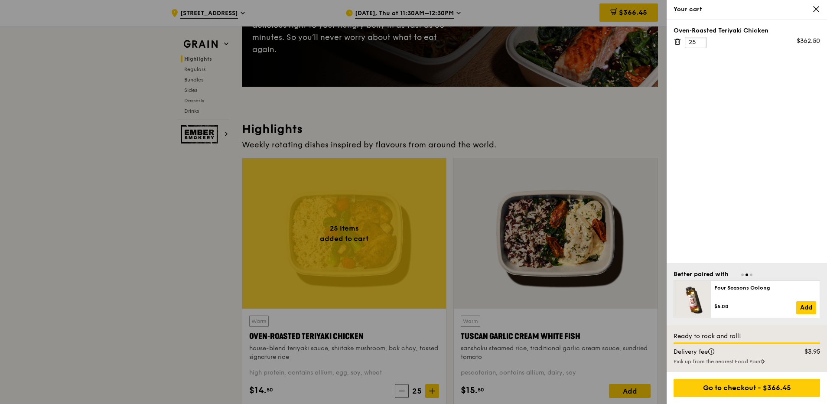
click at [704, 38] on input "25" at bounding box center [696, 42] width 22 height 11
click at [699, 39] on input "26" at bounding box center [696, 42] width 22 height 11
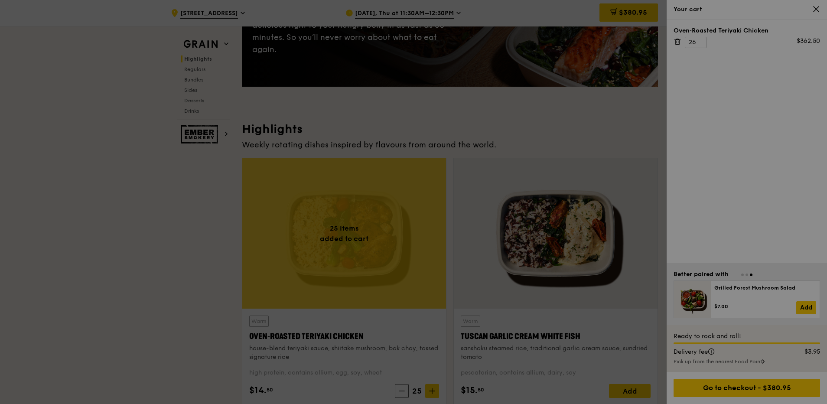
click at [700, 44] on div at bounding box center [413, 202] width 827 height 404
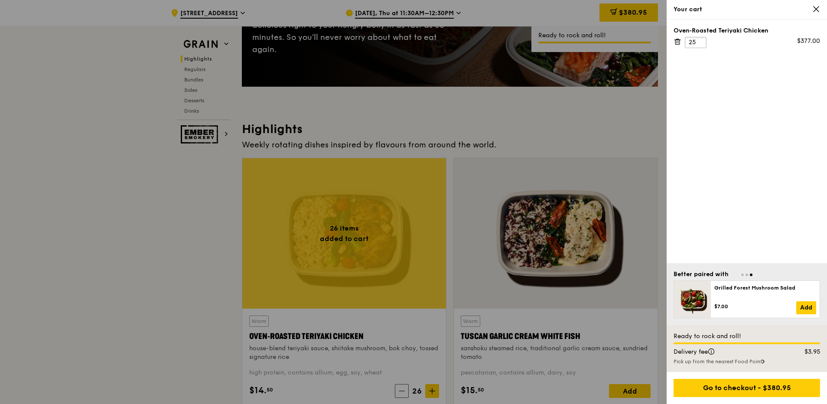
click at [700, 46] on input "25" at bounding box center [696, 42] width 22 height 11
click at [699, 46] on input "24" at bounding box center [696, 42] width 22 height 11
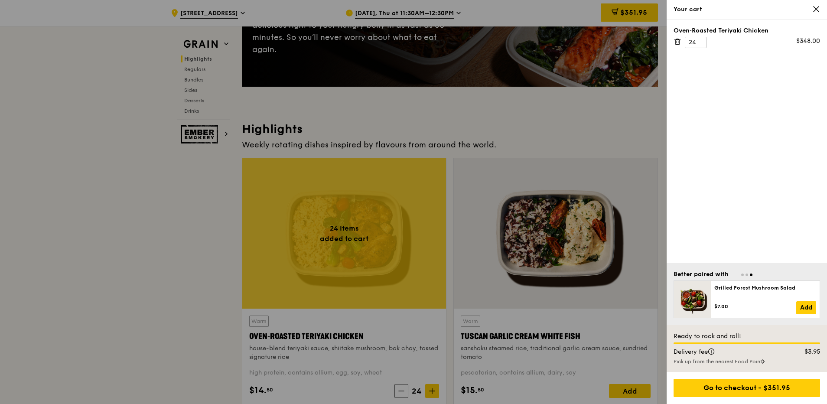
click at [718, 82] on div "Oven‑Roasted Teriyaki Chicken 24 $348.00" at bounding box center [747, 142] width 160 height 244
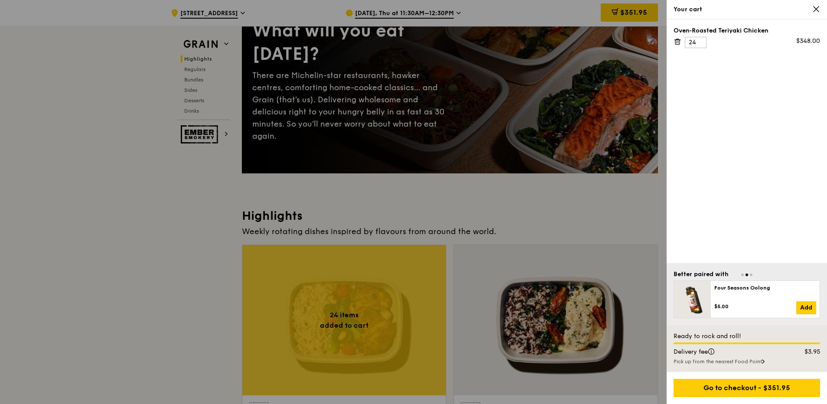
scroll to position [0, 0]
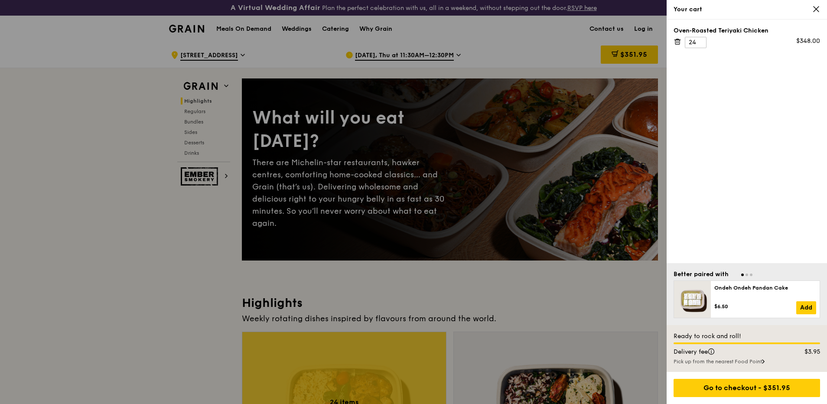
click at [254, 30] on div at bounding box center [413, 202] width 827 height 404
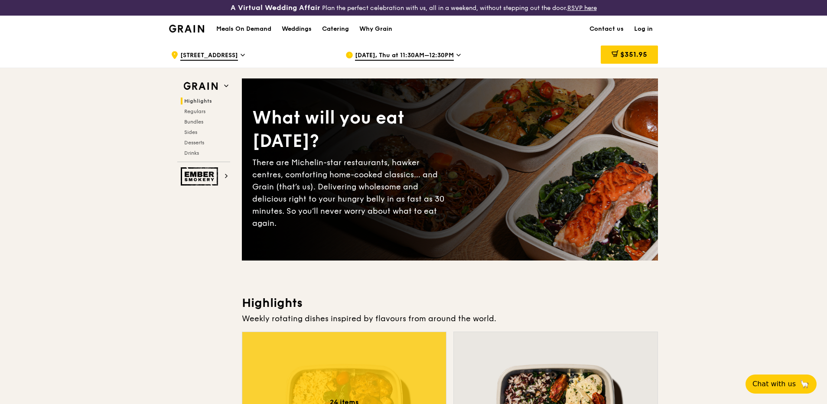
click at [256, 27] on h1 "Meals On Demand" at bounding box center [243, 29] width 55 height 9
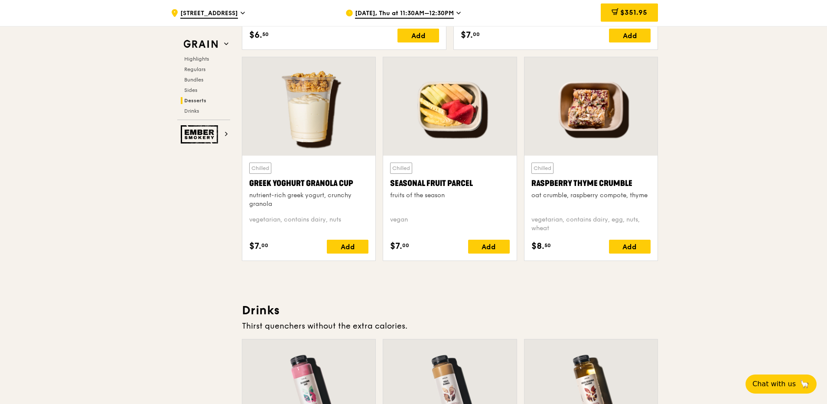
scroll to position [2488, 0]
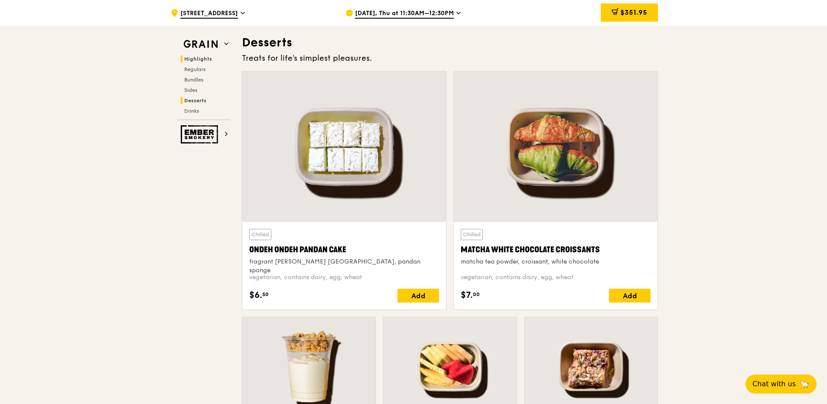
click at [201, 60] on span "Highlights" at bounding box center [198, 59] width 28 height 6
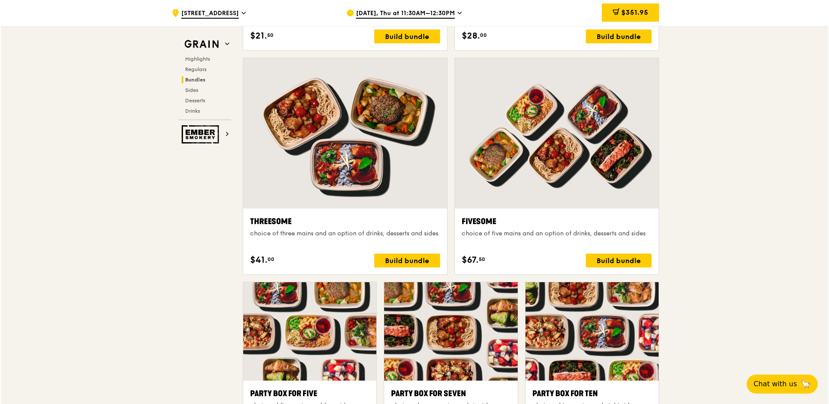
scroll to position [1518, 0]
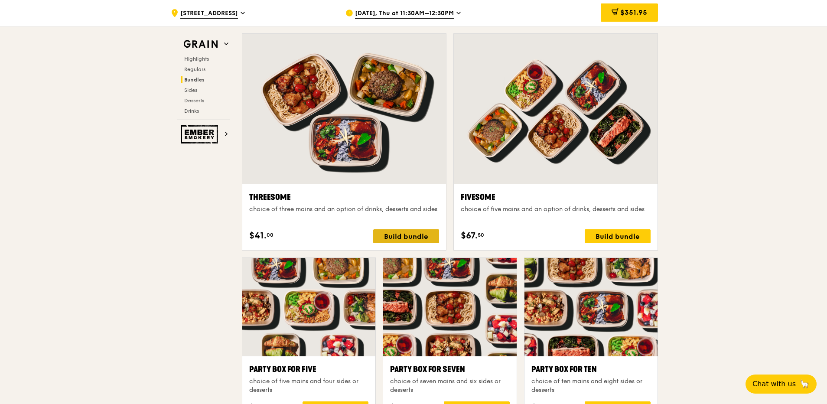
click at [404, 235] on div "Build bundle" at bounding box center [406, 236] width 66 height 14
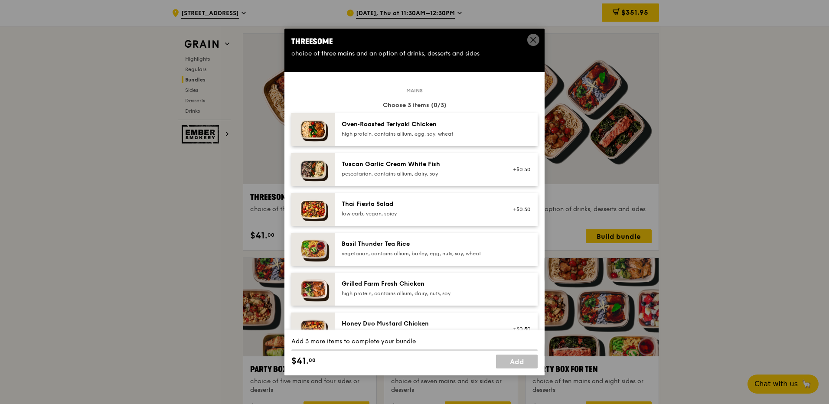
click at [404, 165] on div "Tuscan Garlic Cream White Fish" at bounding box center [420, 164] width 156 height 9
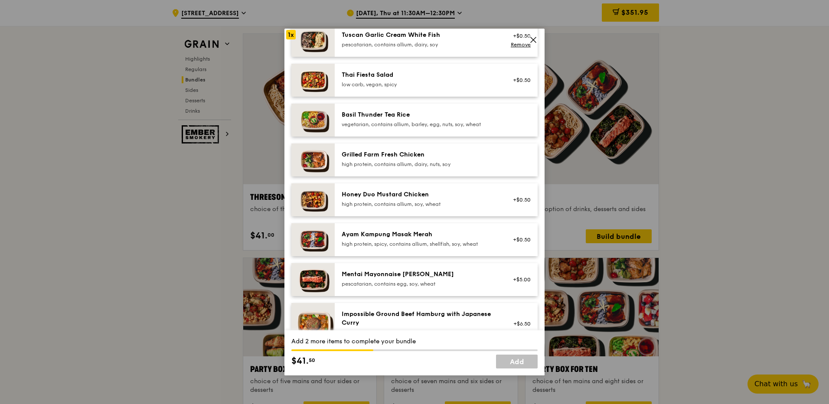
scroll to position [130, 0]
click at [395, 154] on div "Grilled Farm Fresh Chicken" at bounding box center [420, 154] width 156 height 9
click at [376, 274] on div "Mentai Mayonnaise [PERSON_NAME]" at bounding box center [420, 273] width 156 height 9
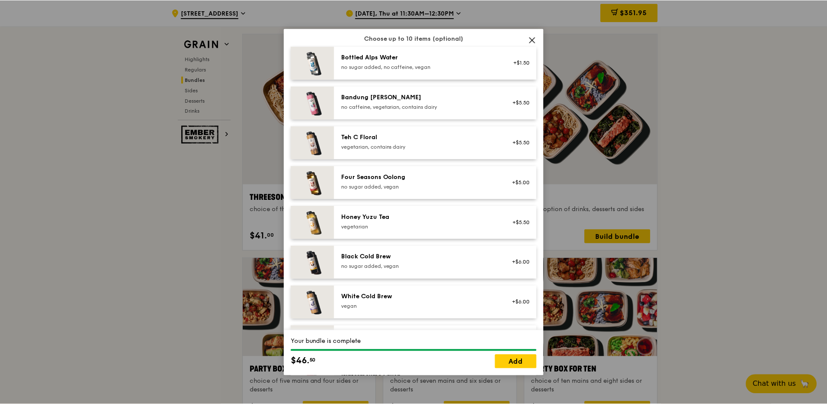
scroll to position [986, 0]
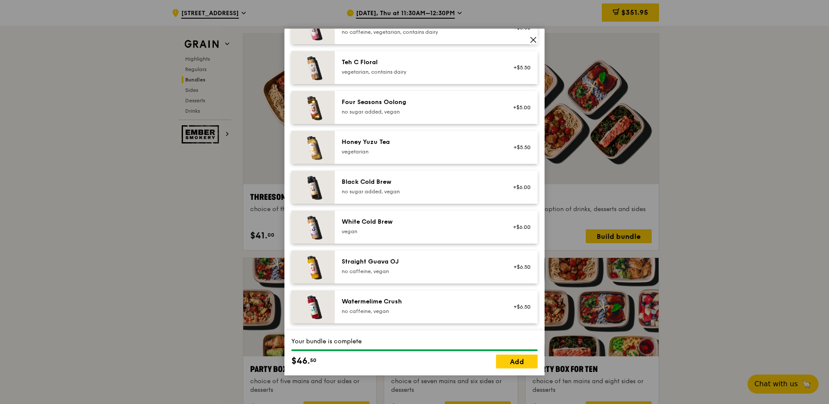
click at [504, 370] on div "Your bundle is complete $46. 50 Add" at bounding box center [414, 352] width 260 height 45
click at [507, 363] on link "Add" at bounding box center [517, 362] width 42 height 14
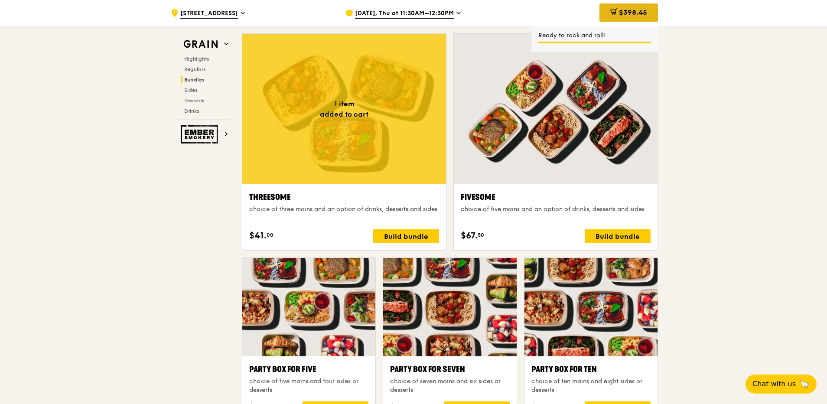
click at [619, 9] on span "$398.45" at bounding box center [633, 12] width 28 height 8
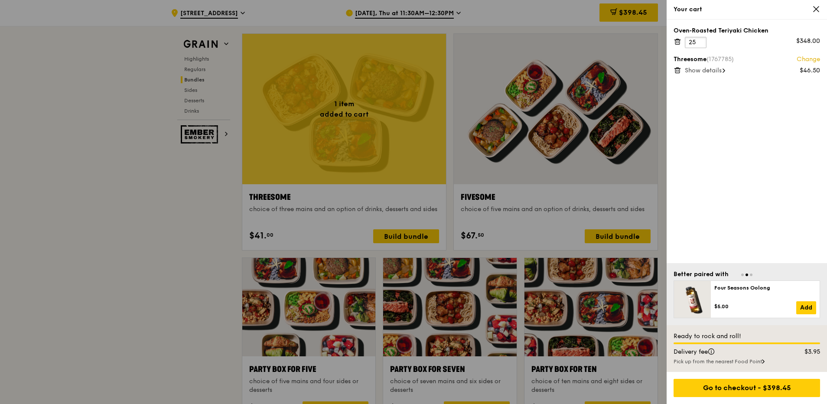
click at [699, 41] on input "25" at bounding box center [696, 42] width 22 height 11
click at [699, 44] on input "24" at bounding box center [696, 42] width 22 height 11
click at [699, 44] on input "23" at bounding box center [696, 42] width 22 height 11
click at [699, 44] on input "22" at bounding box center [696, 42] width 22 height 11
click at [699, 44] on input "21" at bounding box center [696, 42] width 22 height 11
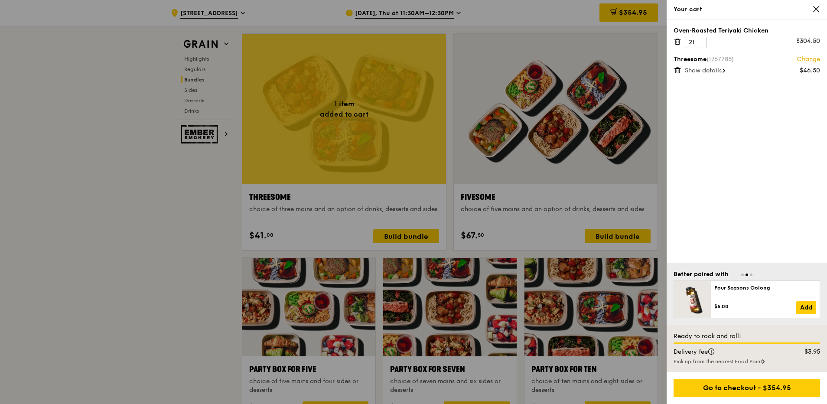
click at [678, 69] on icon at bounding box center [678, 70] width 8 height 8
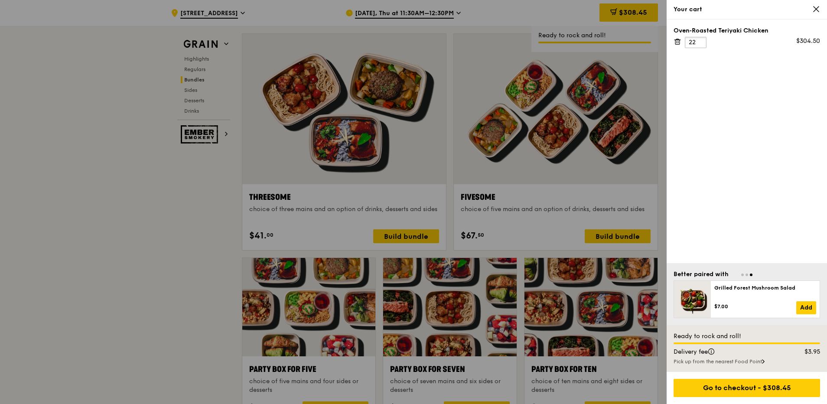
click at [701, 41] on input "22" at bounding box center [696, 42] width 22 height 11
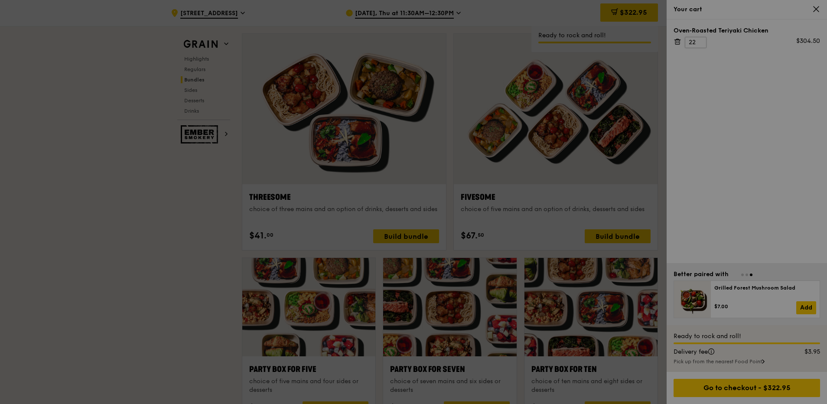
click at [699, 40] on div at bounding box center [413, 202] width 827 height 404
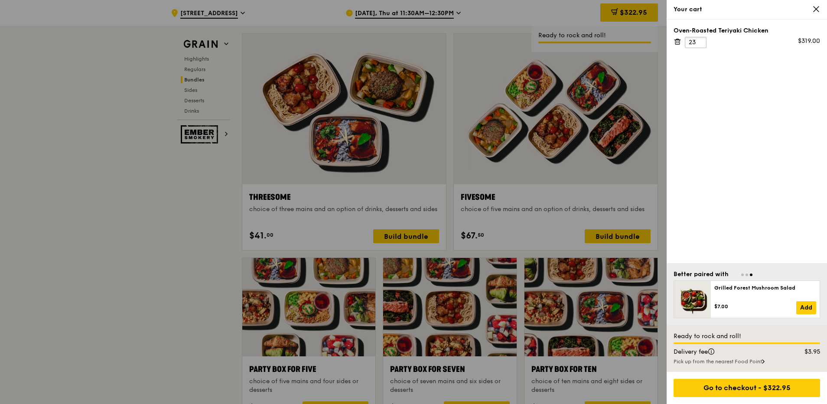
click at [700, 40] on input "23" at bounding box center [696, 42] width 22 height 11
type input "24"
click at [700, 41] on input "24" at bounding box center [696, 42] width 22 height 11
click at [67, 254] on div at bounding box center [413, 202] width 827 height 404
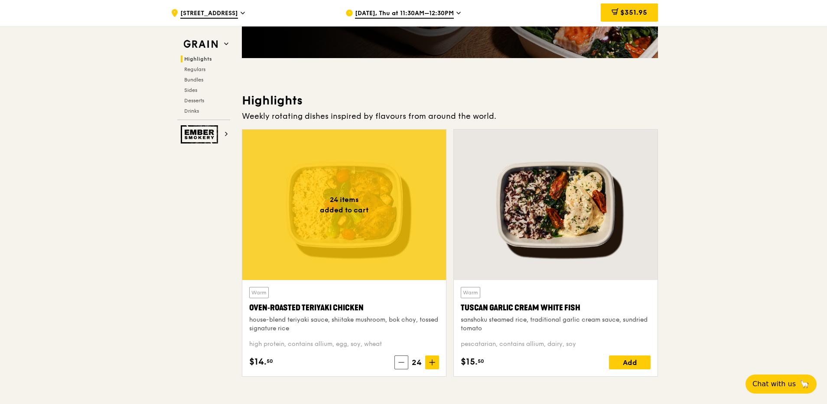
scroll to position [260, 0]
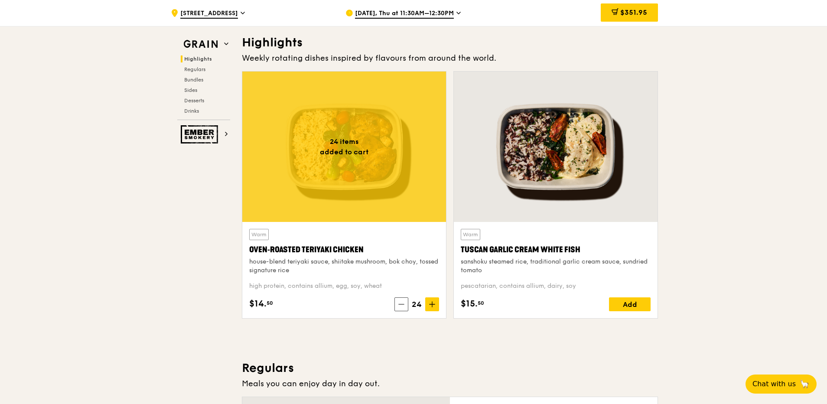
click at [243, 13] on icon at bounding box center [243, 13] width 4 height 8
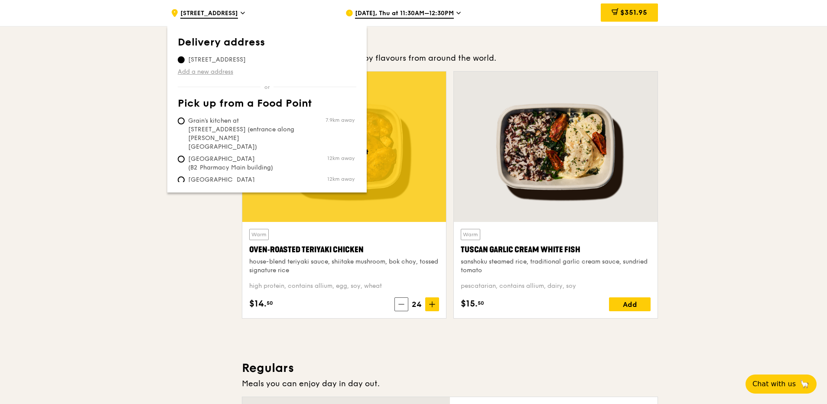
click at [213, 69] on link "Add a new address" at bounding box center [267, 72] width 179 height 9
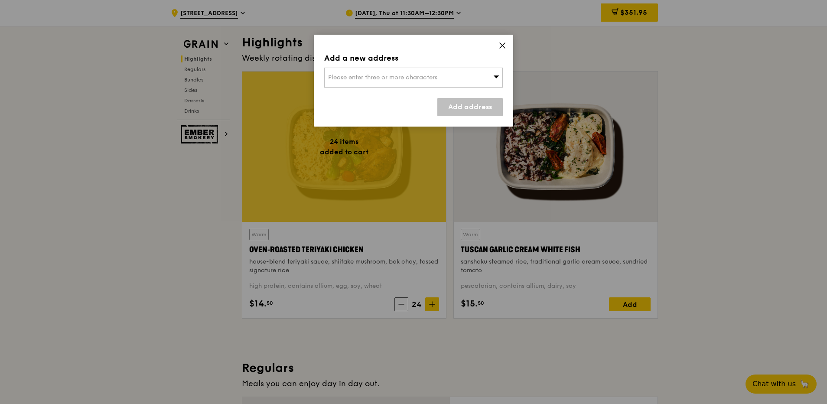
click at [357, 78] on span "Please enter three or more characters" at bounding box center [382, 77] width 109 height 7
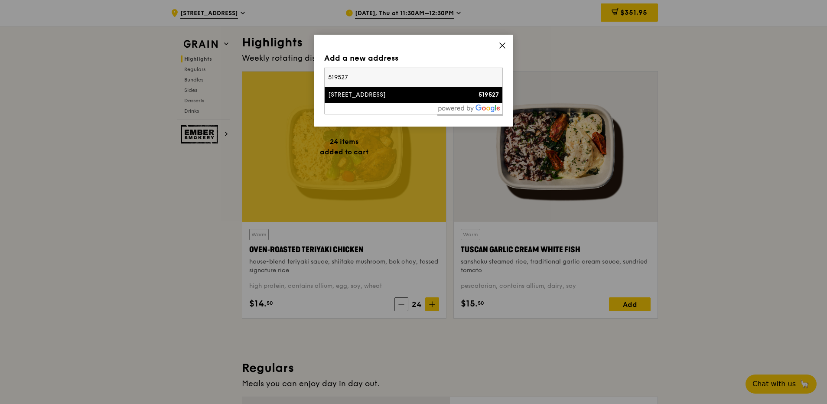
type input "519527"
click at [378, 98] on div "[STREET_ADDRESS]" at bounding box center [392, 95] width 128 height 9
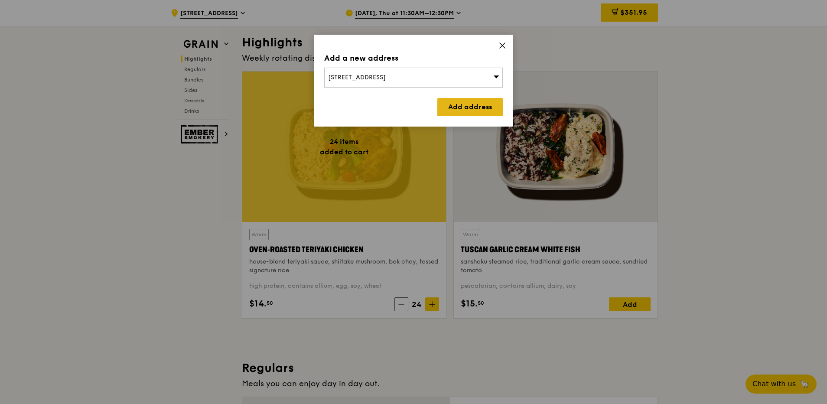
click at [458, 105] on link "Add address" at bounding box center [470, 107] width 65 height 18
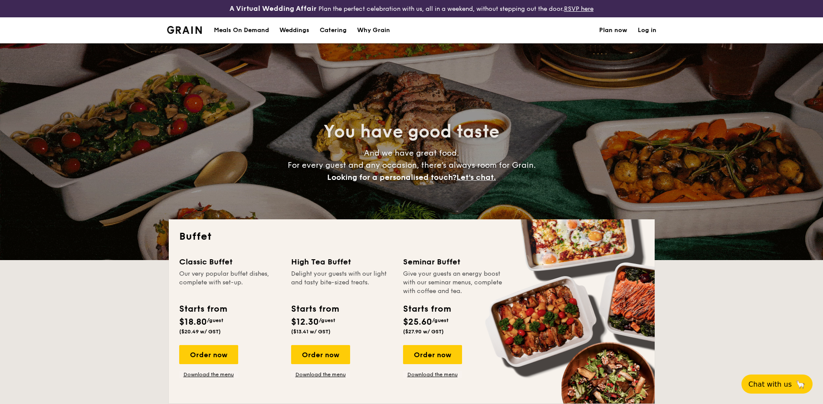
select select
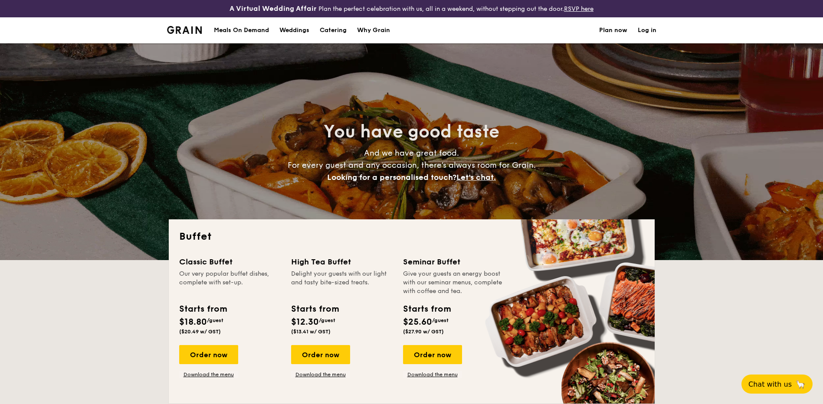
click at [221, 29] on div "Meals On Demand" at bounding box center [241, 30] width 55 height 26
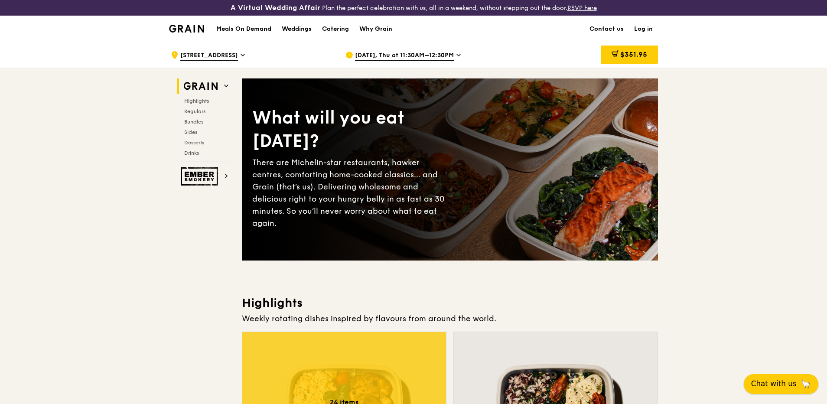
click at [765, 382] on span "Chat with us" at bounding box center [775, 384] width 46 height 11
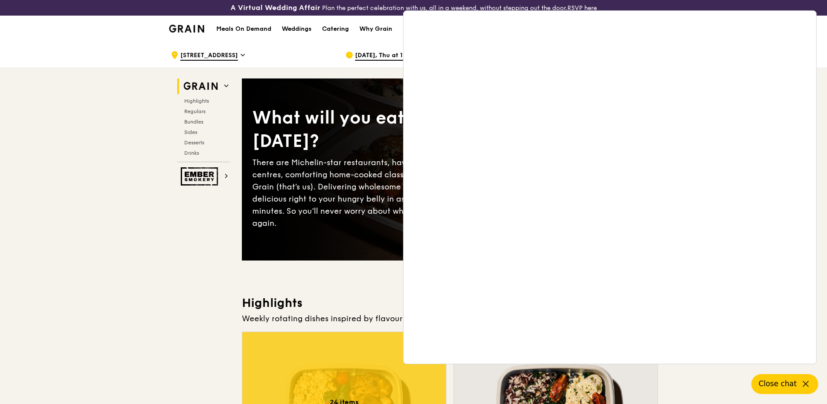
click at [373, 302] on h3 "Highlights" at bounding box center [450, 303] width 416 height 16
click at [804, 385] on icon at bounding box center [806, 384] width 10 height 10
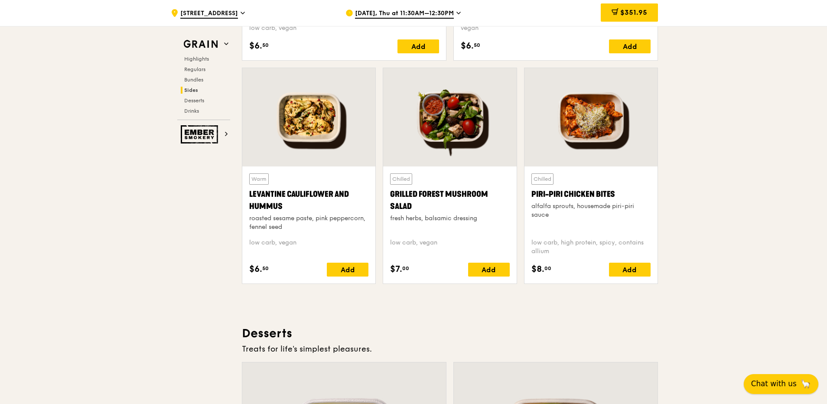
scroll to position [2298, 0]
